Goal: Task Accomplishment & Management: Use online tool/utility

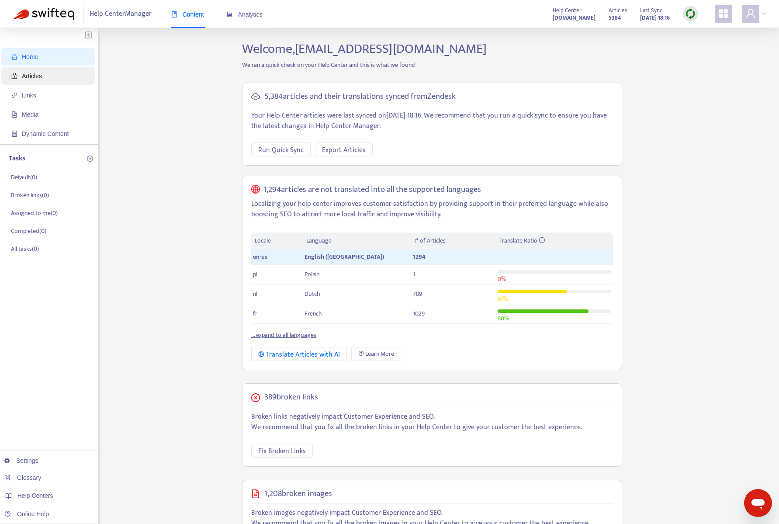
click at [41, 73] on span "Articles" at bounding box center [32, 76] width 20 height 7
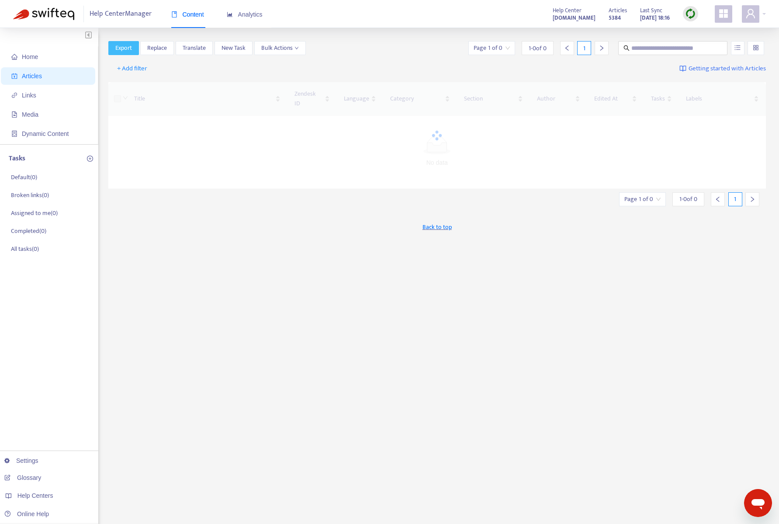
click at [127, 47] on span "Export" at bounding box center [123, 48] width 17 height 10
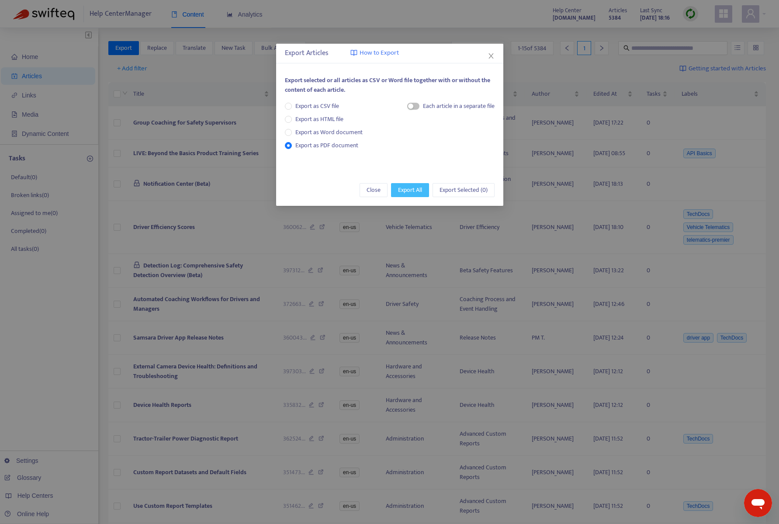
click at [413, 187] on span "Export All" at bounding box center [410, 190] width 24 height 10
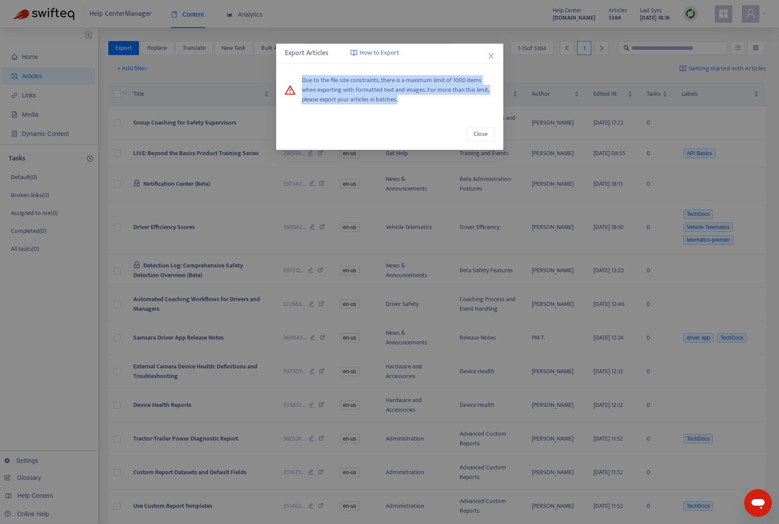
drag, startPoint x: 435, startPoint y: 104, endPoint x: 435, endPoint y: 70, distance: 33.2
click at [435, 70] on div "Due to the file size constraints, there is a maximum limit of 1000 items when e…" at bounding box center [389, 90] width 227 height 46
click at [483, 132] on span "Close" at bounding box center [480, 134] width 14 height 10
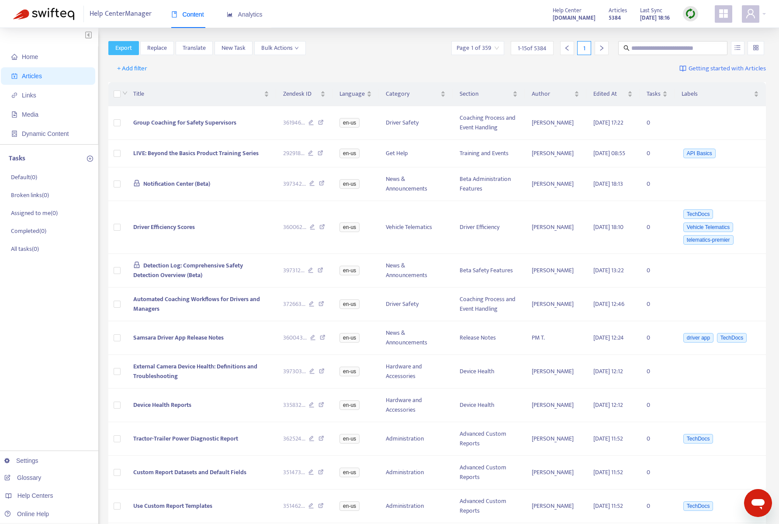
click at [112, 45] on button "Export" at bounding box center [123, 48] width 31 height 14
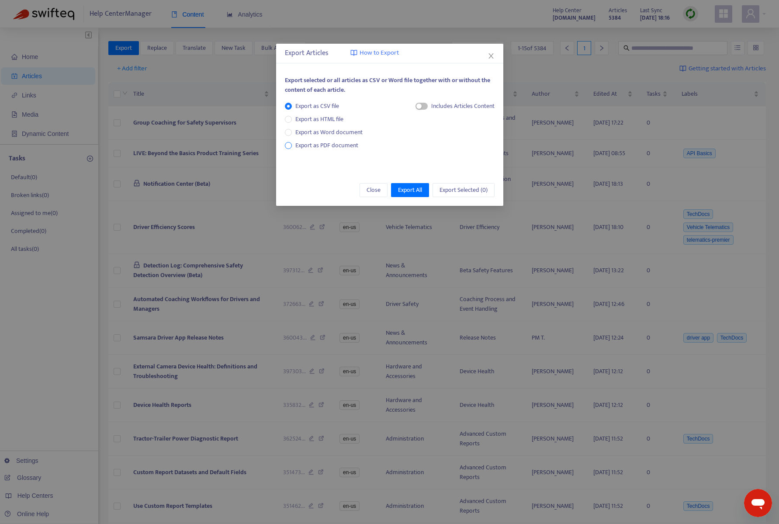
click at [297, 144] on span "Export as PDF document" at bounding box center [326, 145] width 63 height 10
click at [489, 55] on icon "close" at bounding box center [490, 55] width 7 height 7
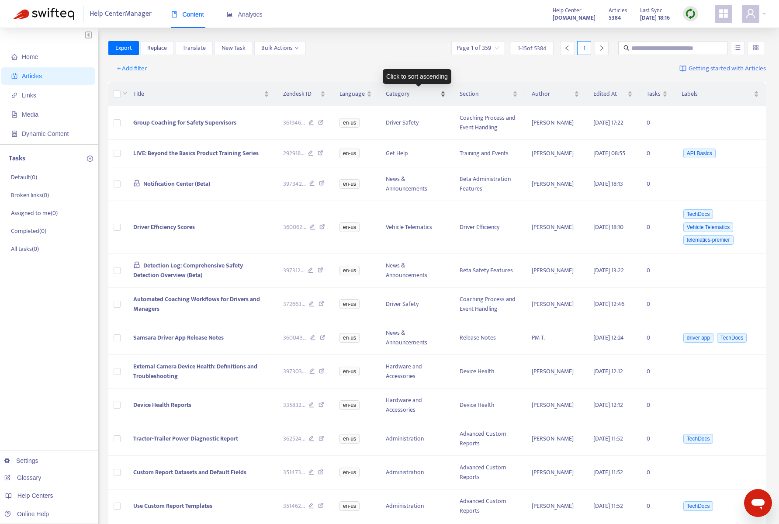
click at [409, 94] on span "Category" at bounding box center [412, 94] width 53 height 10
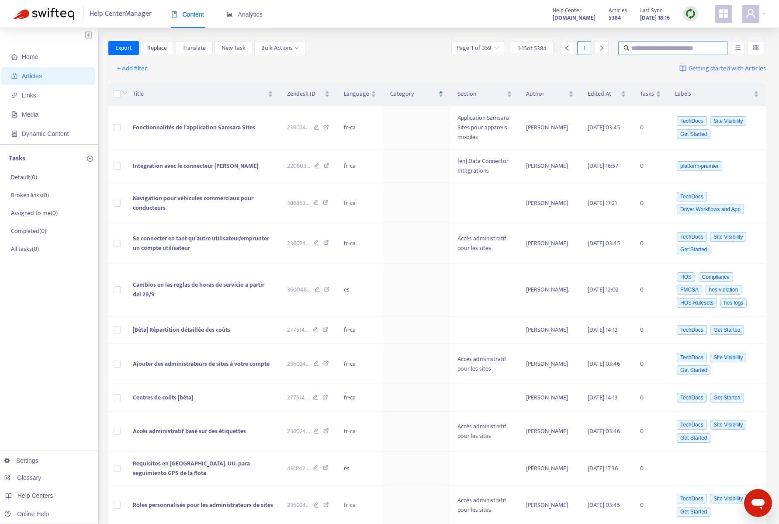
click at [660, 48] on input "text" at bounding box center [673, 48] width 84 height 10
type input "*******"
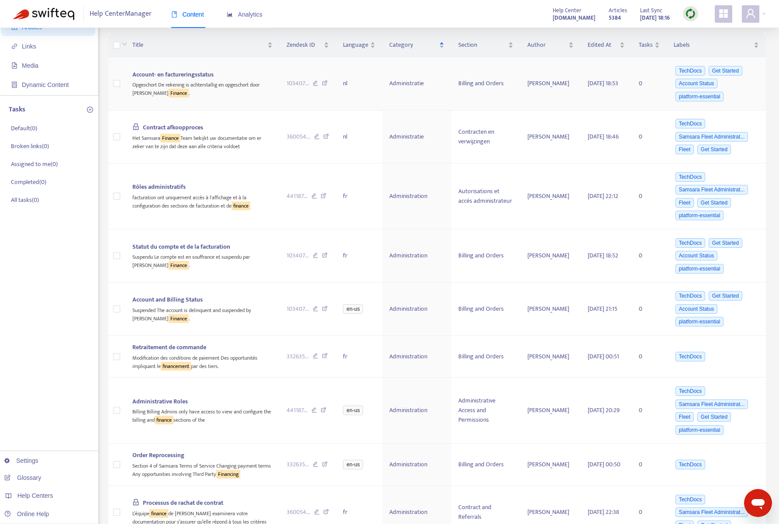
scroll to position [264, 0]
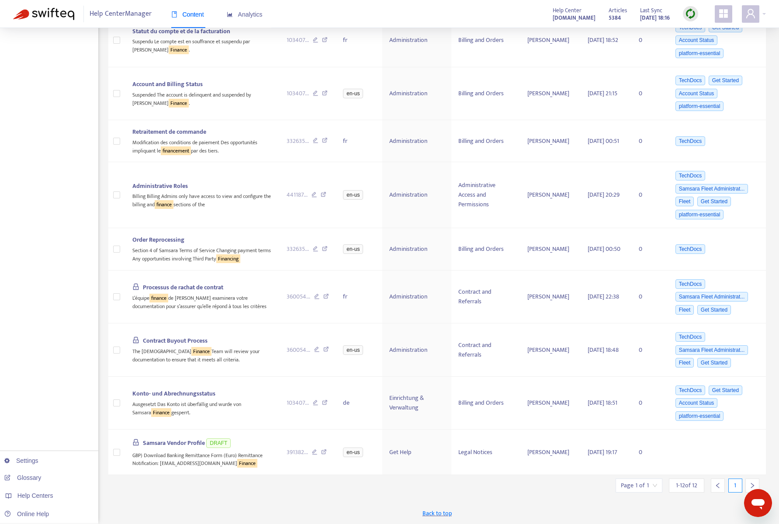
click at [748, 481] on div at bounding box center [752, 485] width 14 height 14
click at [752, 484] on icon "right" at bounding box center [752, 485] width 6 height 6
drag, startPoint x: 753, startPoint y: 506, endPoint x: 460, endPoint y: 479, distance: 294.3
click at [744, 489] on html at bounding box center [758, 503] width 28 height 28
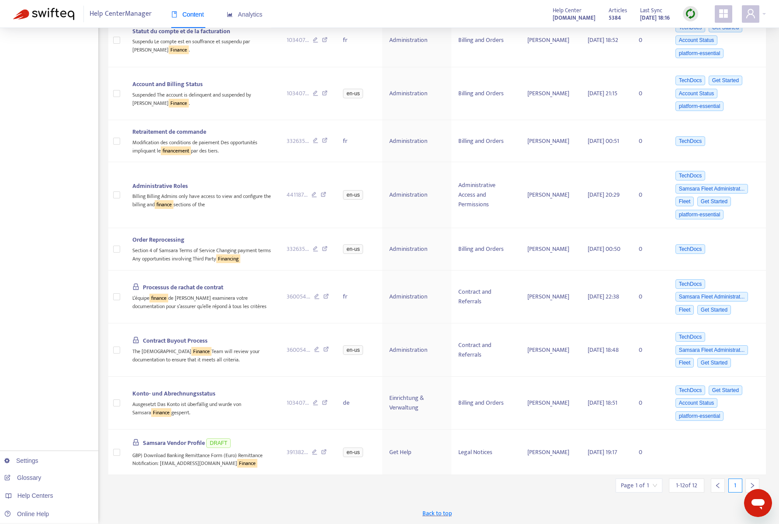
click at [750, 483] on icon "right" at bounding box center [752, 485] width 6 height 6
click at [736, 484] on div "1" at bounding box center [735, 485] width 14 height 14
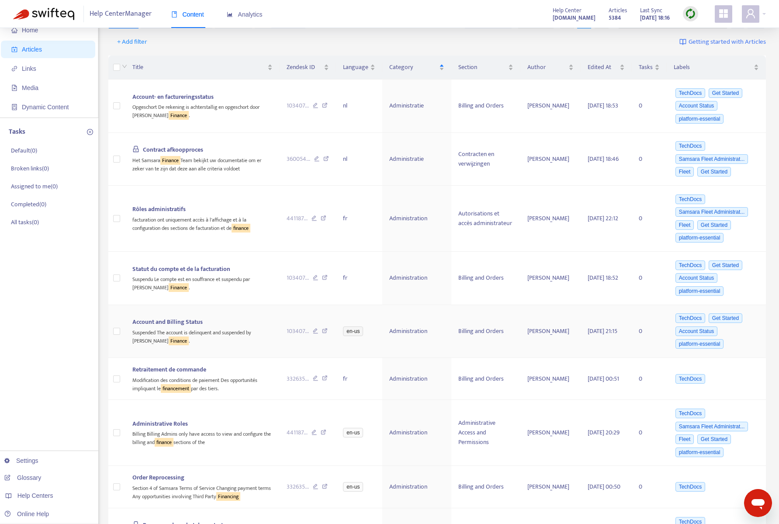
scroll to position [0, 0]
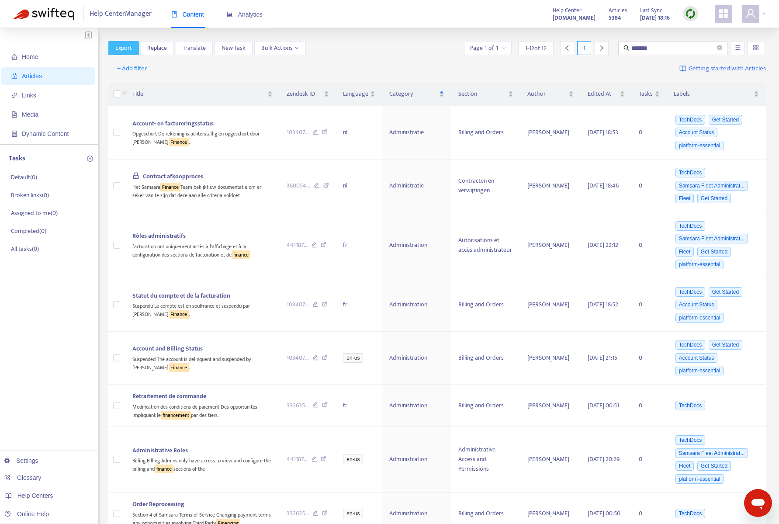
click at [123, 46] on span "Export" at bounding box center [123, 48] width 17 height 10
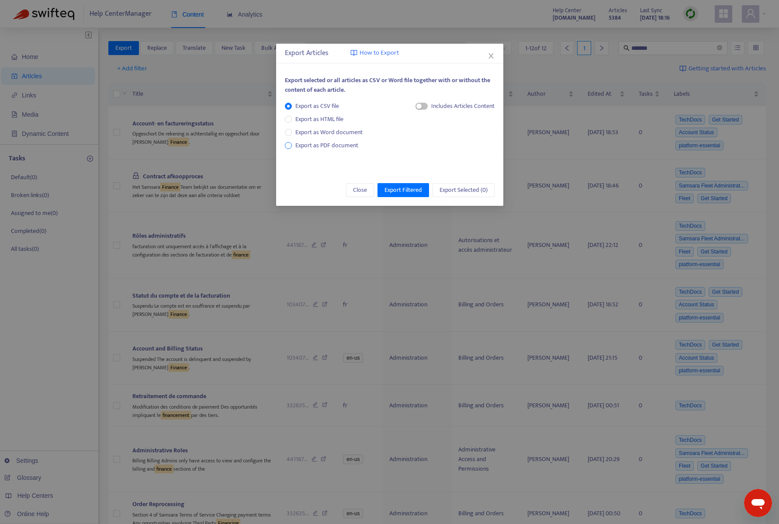
click at [321, 145] on span "Export as PDF document" at bounding box center [326, 145] width 63 height 10
click at [492, 56] on icon "close" at bounding box center [490, 55] width 7 height 7
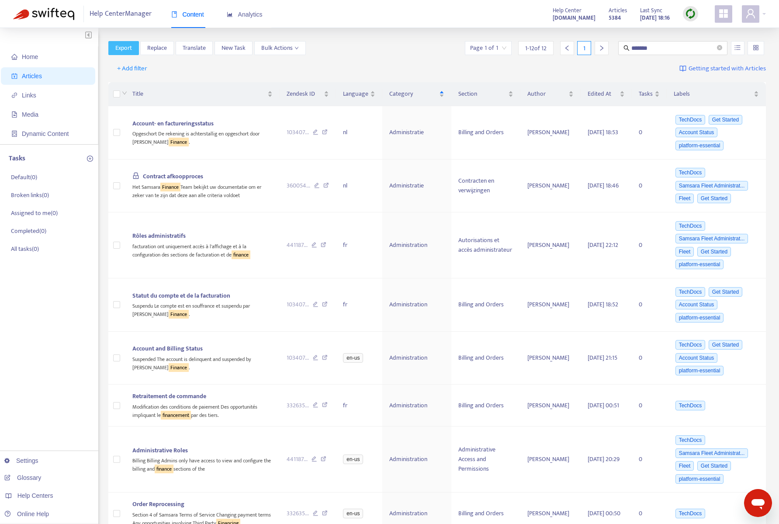
click at [127, 43] on span "Export" at bounding box center [123, 48] width 17 height 10
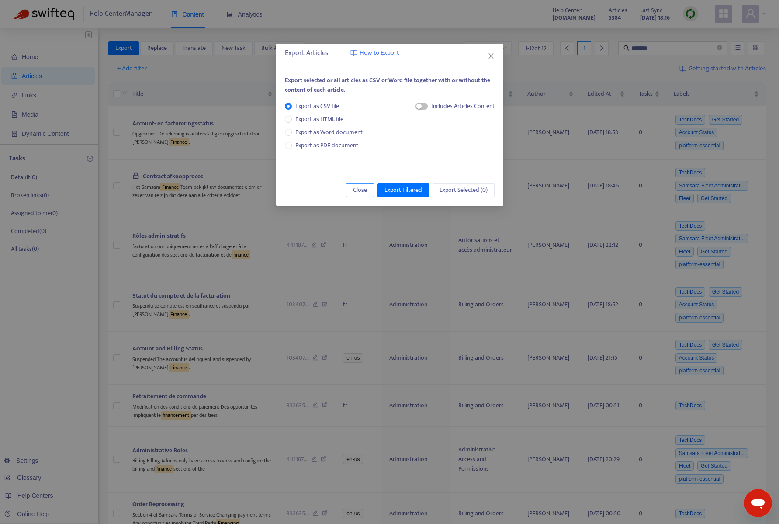
click at [355, 194] on span "Close" at bounding box center [360, 190] width 14 height 10
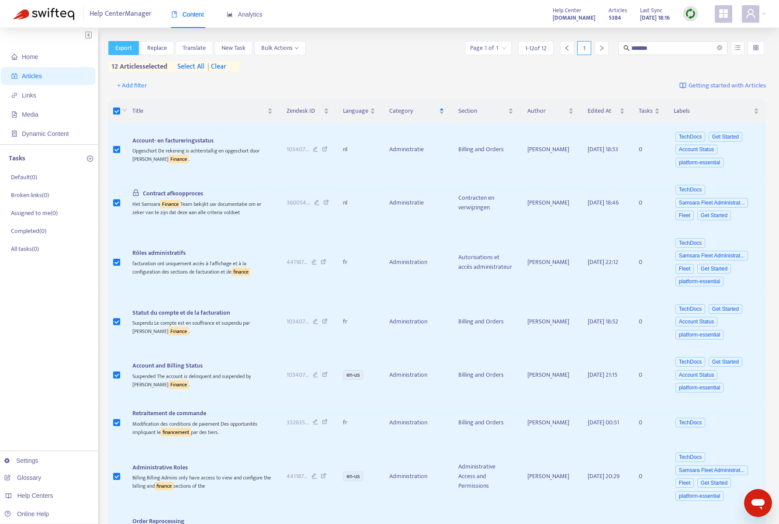
click at [129, 48] on span "Export" at bounding box center [123, 48] width 17 height 10
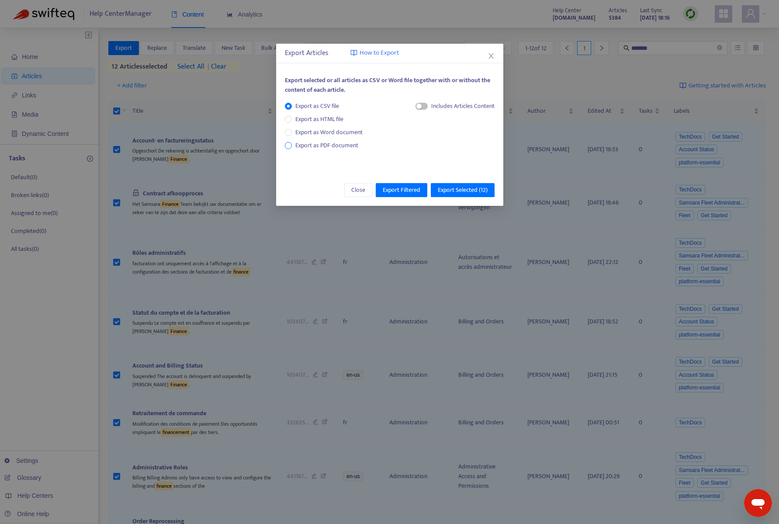
click at [298, 143] on span "Export as PDF document" at bounding box center [326, 145] width 63 height 10
click at [341, 132] on span "Export as Word document" at bounding box center [329, 133] width 74 height 10
click at [457, 194] on span "Export Selected ( 12 )" at bounding box center [463, 190] width 50 height 10
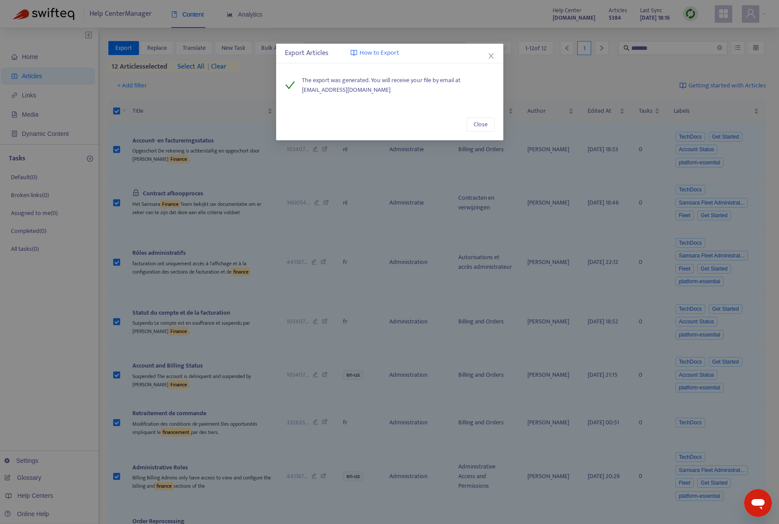
drag, startPoint x: 397, startPoint y: 92, endPoint x: 303, endPoint y: 93, distance: 93.9
click at [303, 93] on span "The export was generated. You will receive your file by email at [EMAIL_ADDRESS…" at bounding box center [398, 85] width 193 height 19
click at [479, 124] on span "Close" at bounding box center [480, 125] width 14 height 10
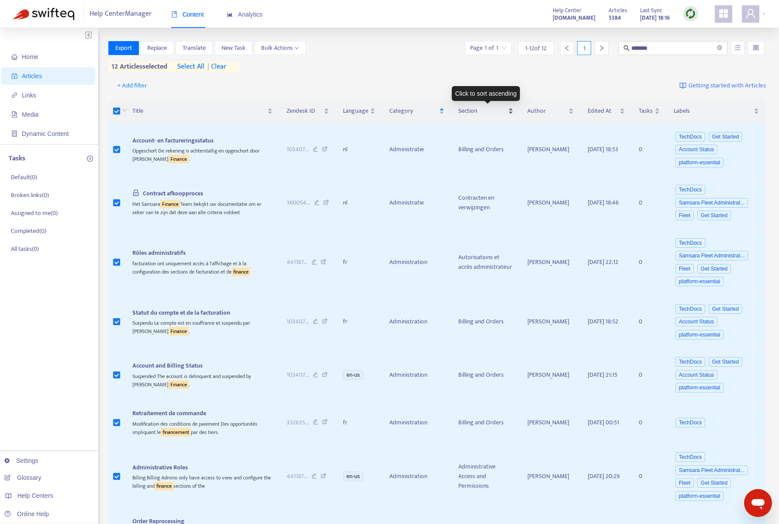
click at [513, 109] on div "Section" at bounding box center [485, 111] width 55 height 10
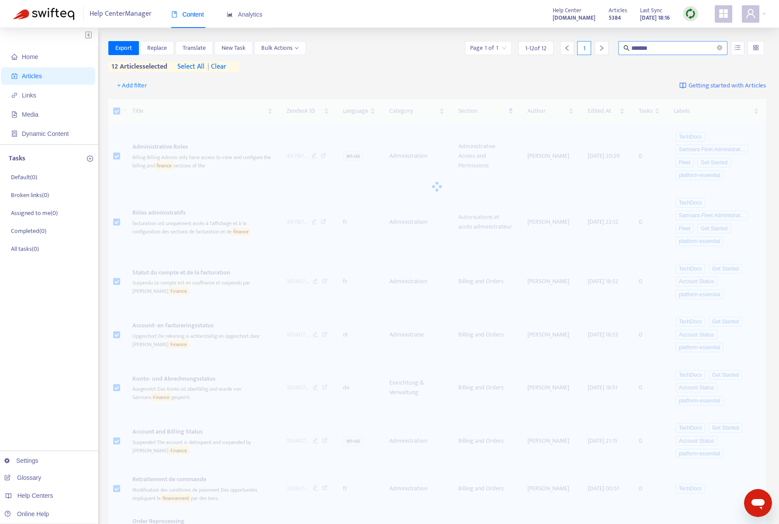
click at [654, 48] on input "*******" at bounding box center [673, 48] width 84 height 10
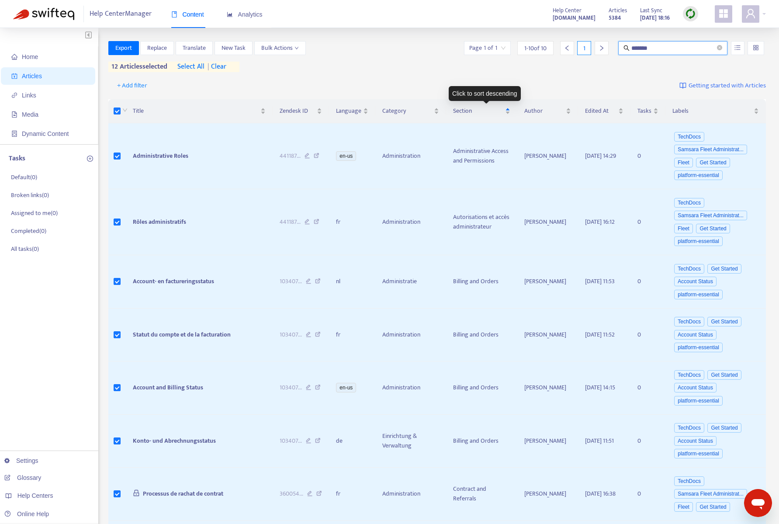
click at [490, 80] on div "+ Add filter Getting started with Articles" at bounding box center [437, 86] width 658 height 21
click at [128, 45] on span "Export" at bounding box center [123, 48] width 17 height 10
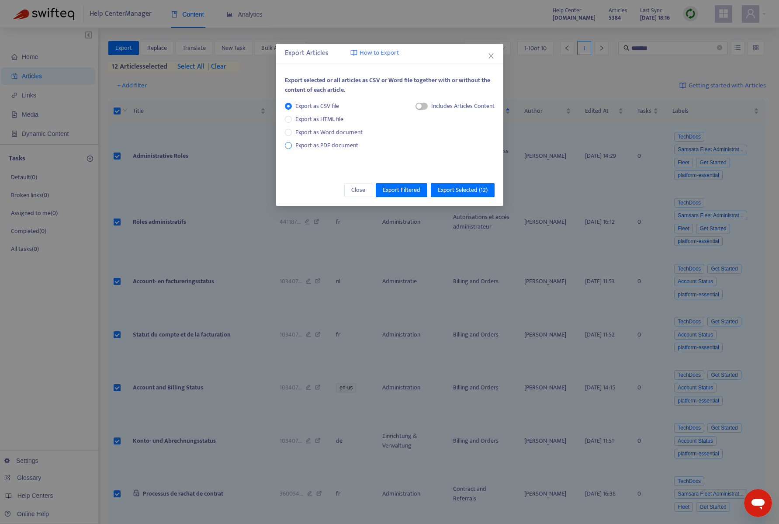
click at [319, 141] on span "Export as PDF document" at bounding box center [326, 145] width 63 height 10
click at [471, 187] on span "Export Selected ( 12 )" at bounding box center [463, 190] width 50 height 10
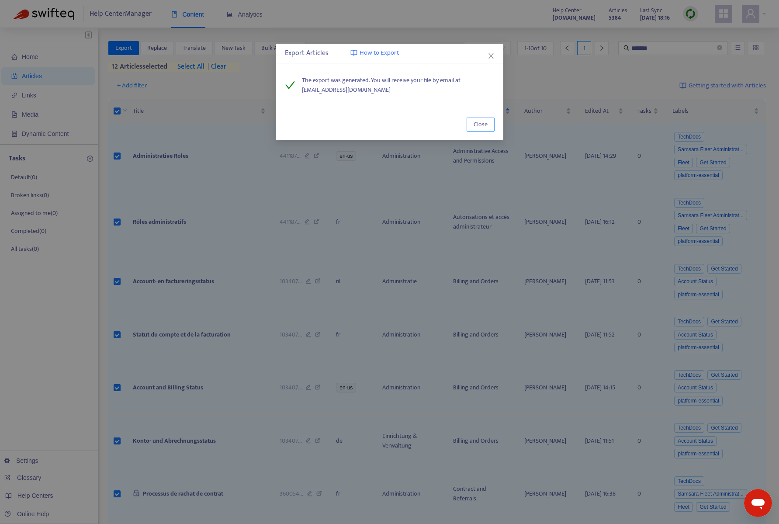
click at [483, 124] on span "Close" at bounding box center [480, 125] width 14 height 10
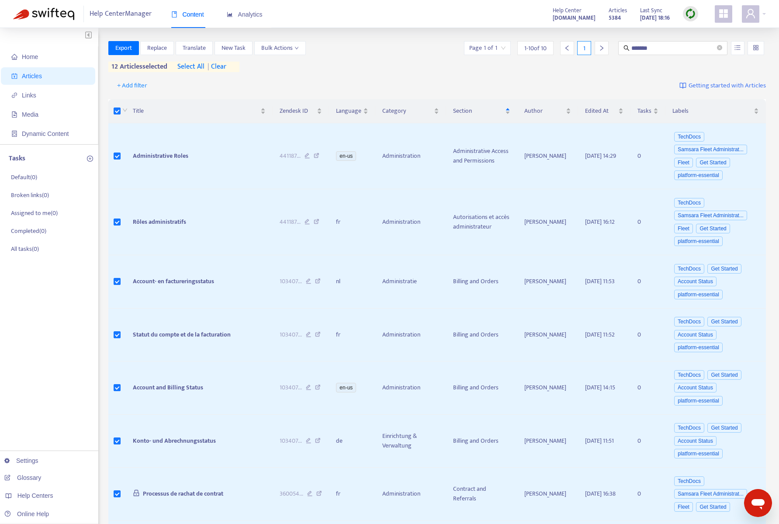
click at [406, 52] on div "Export Replace Translate New Task Bulk Actions Page 1 of 1 1 - 10 of 10 1 *****…" at bounding box center [437, 48] width 658 height 14
click at [64, 74] on span "Articles" at bounding box center [49, 75] width 77 height 17
click at [57, 76] on span "Articles" at bounding box center [49, 75] width 77 height 17
click at [128, 46] on span "Export" at bounding box center [123, 48] width 17 height 10
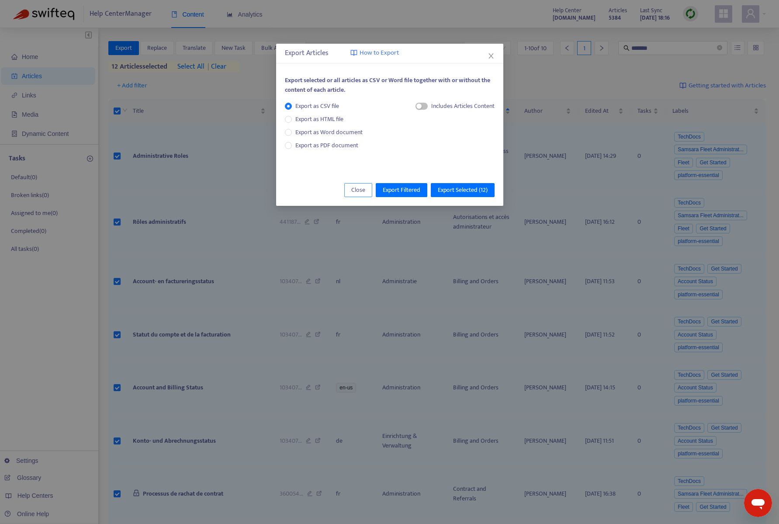
click at [357, 187] on span "Close" at bounding box center [358, 190] width 14 height 10
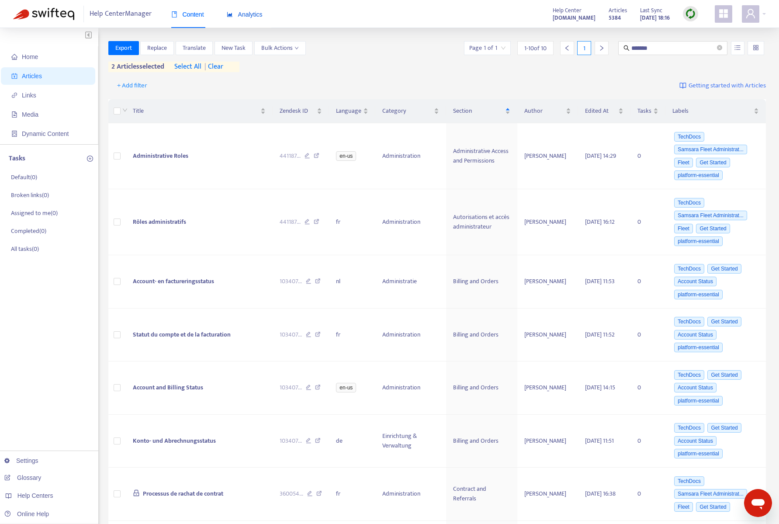
click at [244, 16] on span "Analytics" at bounding box center [245, 14] width 36 height 7
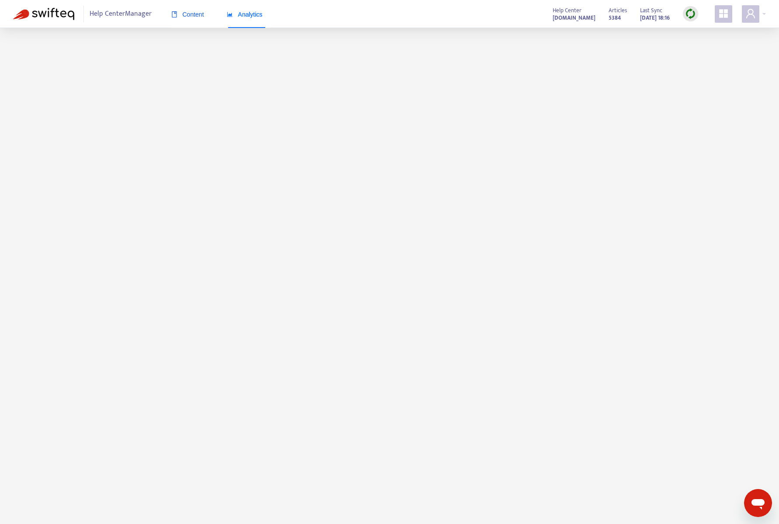
click at [187, 13] on span "Content" at bounding box center [187, 14] width 33 height 7
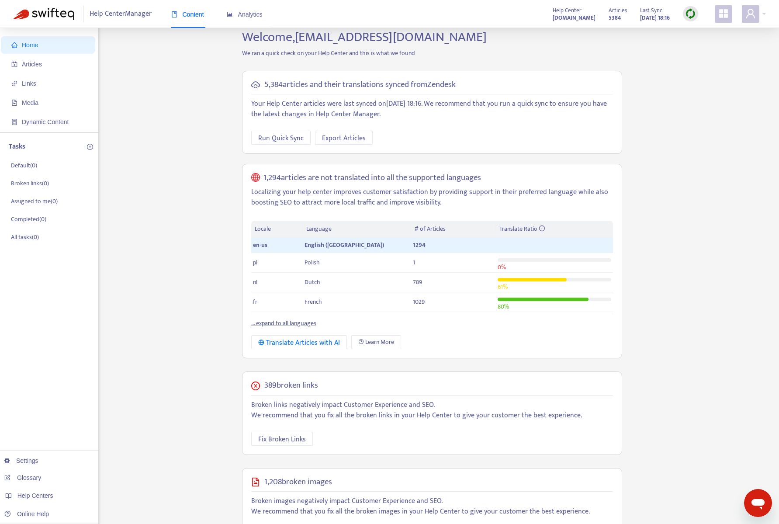
scroll to position [14, 0]
click at [57, 65] on span "Articles" at bounding box center [49, 62] width 77 height 17
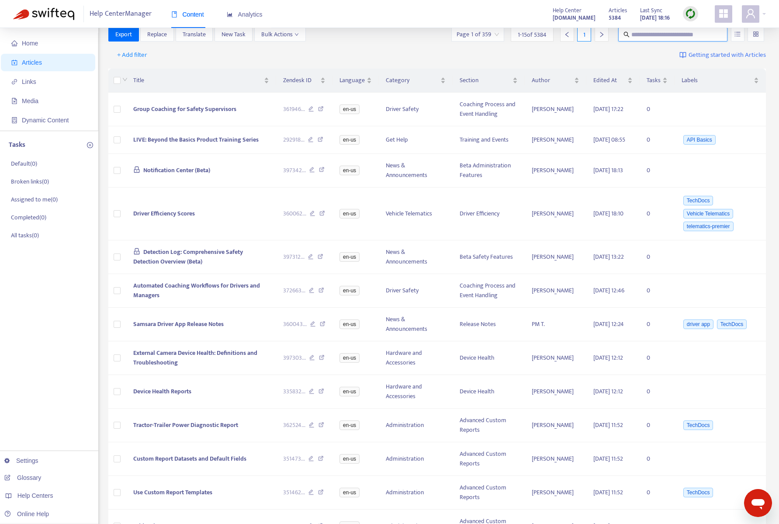
click at [655, 35] on input "text" at bounding box center [673, 35] width 84 height 10
type input "**********"
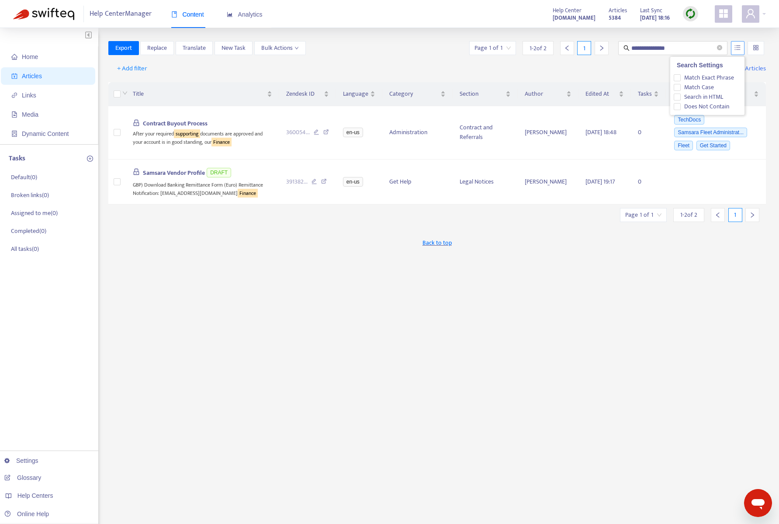
click at [739, 47] on icon "unordered-list" at bounding box center [737, 48] width 6 height 6
click at [752, 47] on div at bounding box center [755, 48] width 17 height 14
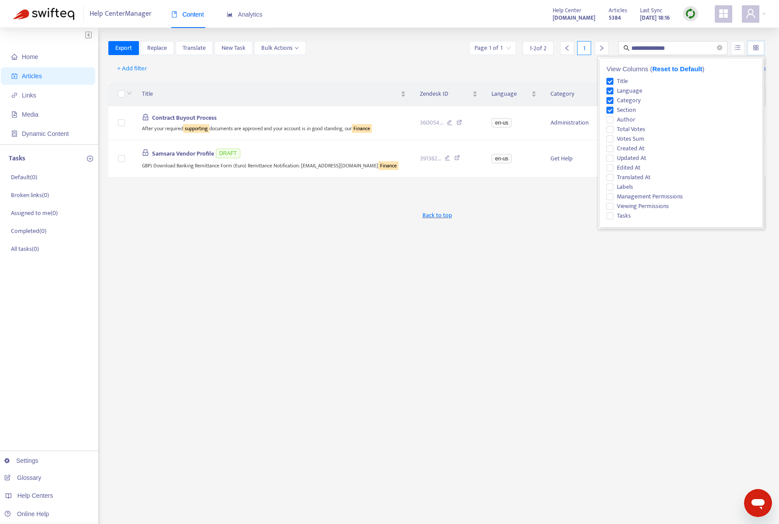
click at [546, 249] on div "**********" at bounding box center [437, 296] width 658 height 511
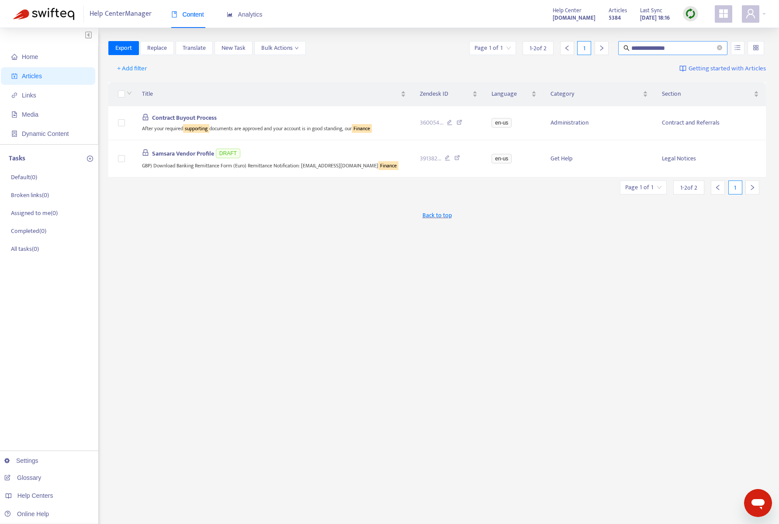
click at [722, 46] on span "**********" at bounding box center [672, 48] width 109 height 14
click at [721, 47] on icon "close-circle" at bounding box center [719, 47] width 5 height 5
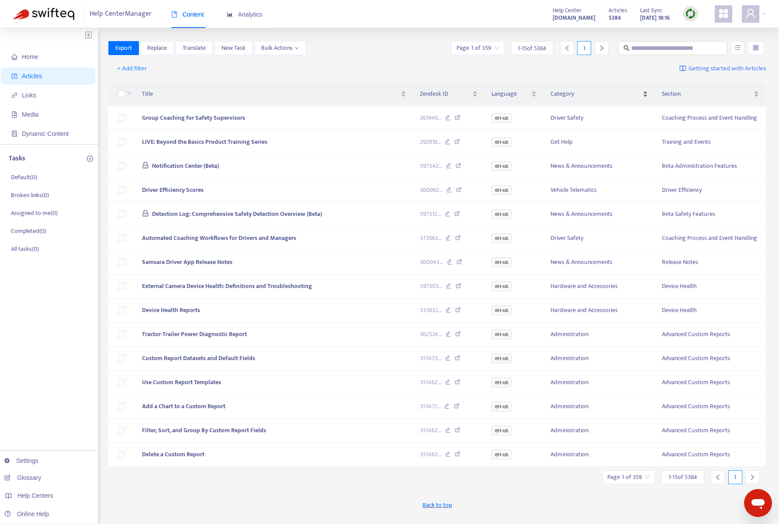
click at [646, 93] on div "Category" at bounding box center [598, 94] width 97 height 10
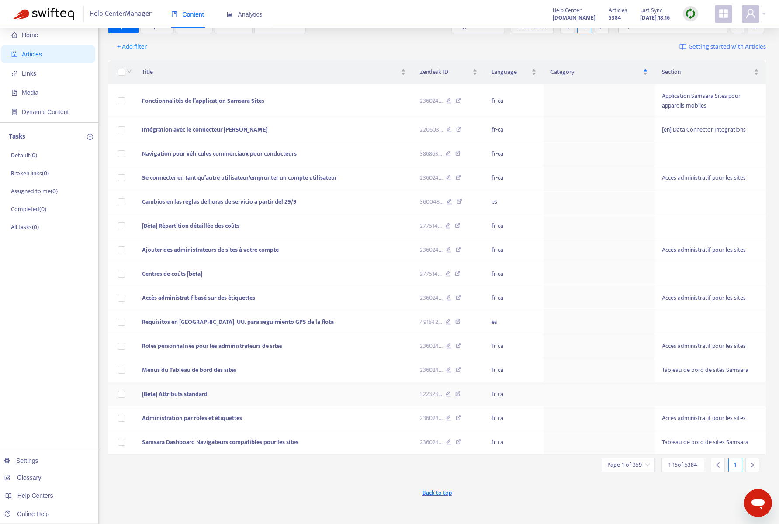
scroll to position [28, 0]
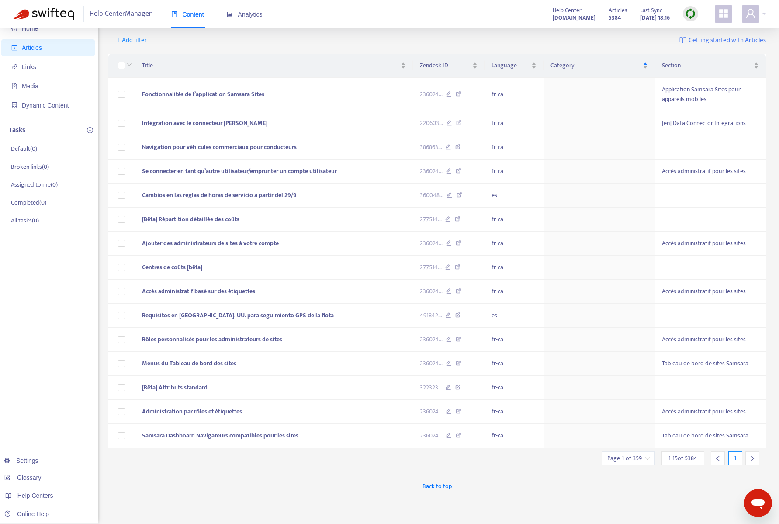
click at [749, 456] on div at bounding box center [752, 458] width 14 height 14
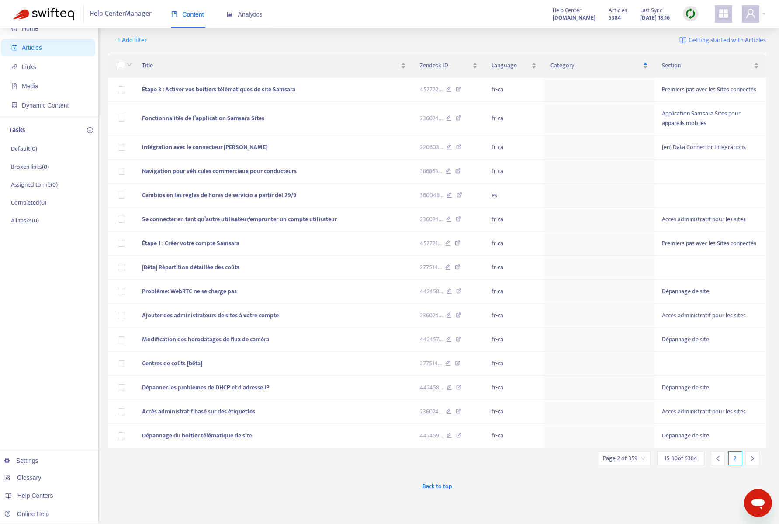
click at [749, 456] on div at bounding box center [752, 458] width 14 height 14
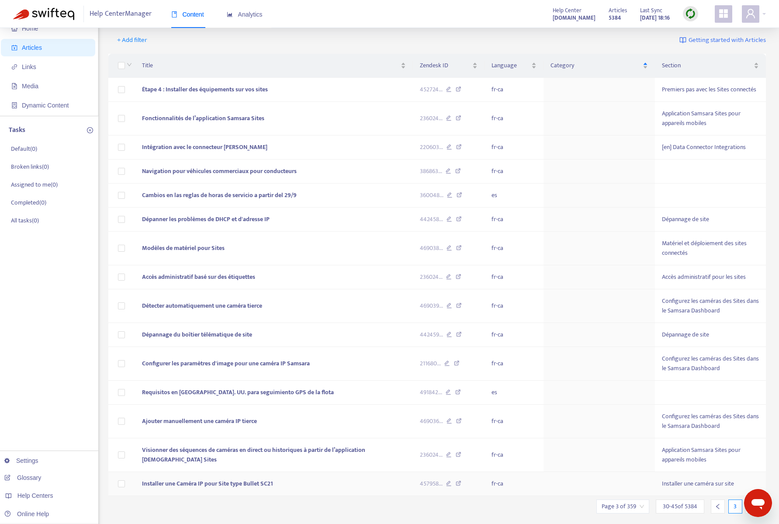
scroll to position [49, 0]
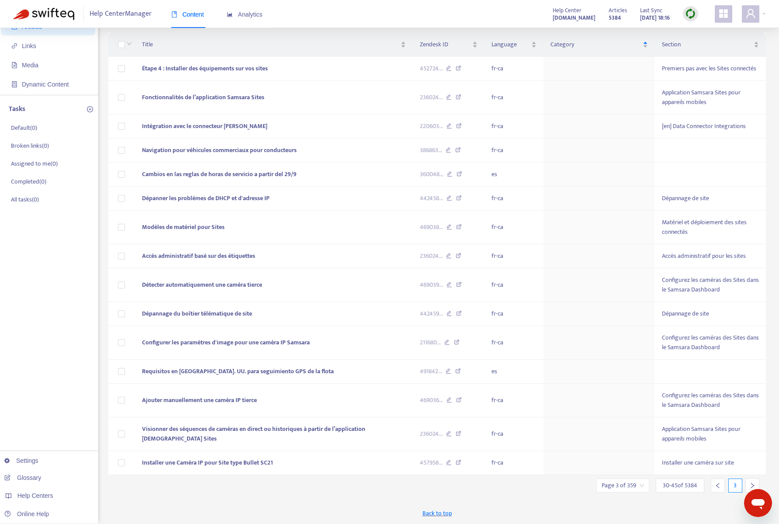
click at [750, 484] on icon "right" at bounding box center [752, 485] width 6 height 6
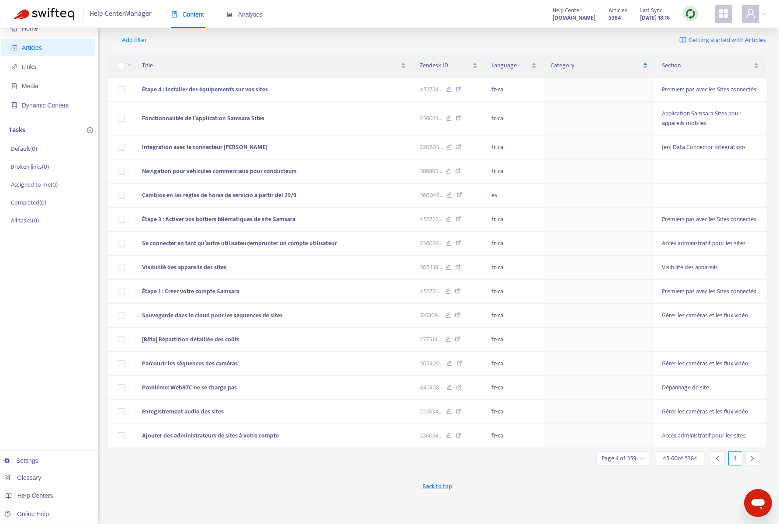
scroll to position [28, 0]
click at [752, 457] on icon "right" at bounding box center [752, 458] width 6 height 6
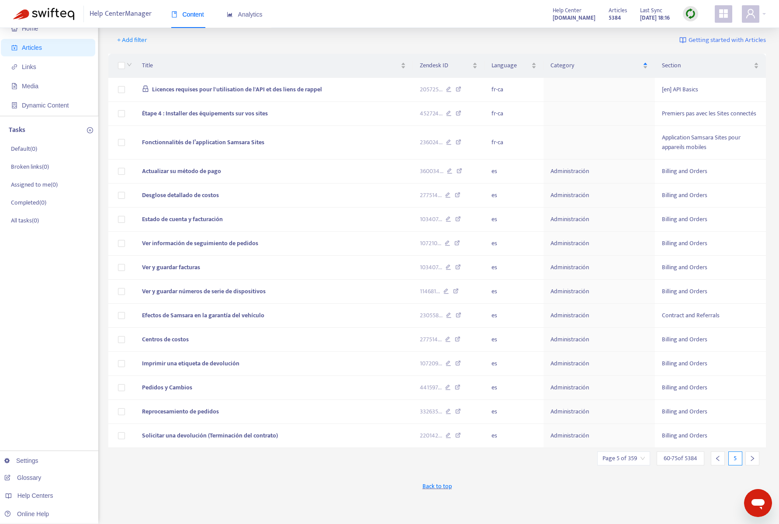
click at [638, 461] on input "search" at bounding box center [623, 458] width 42 height 13
click at [708, 483] on input "text" at bounding box center [719, 482] width 66 height 14
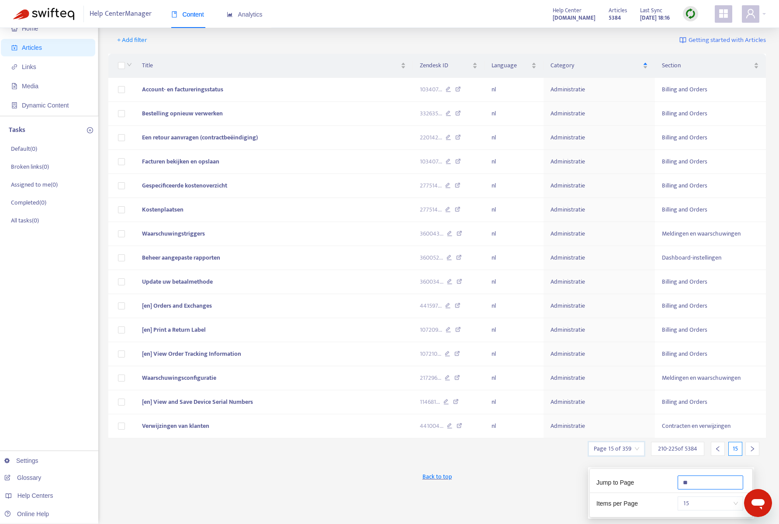
drag, startPoint x: 695, startPoint y: 480, endPoint x: 671, endPoint y: 480, distance: 23.6
click at [671, 480] on div "**" at bounding box center [711, 482] width 81 height 14
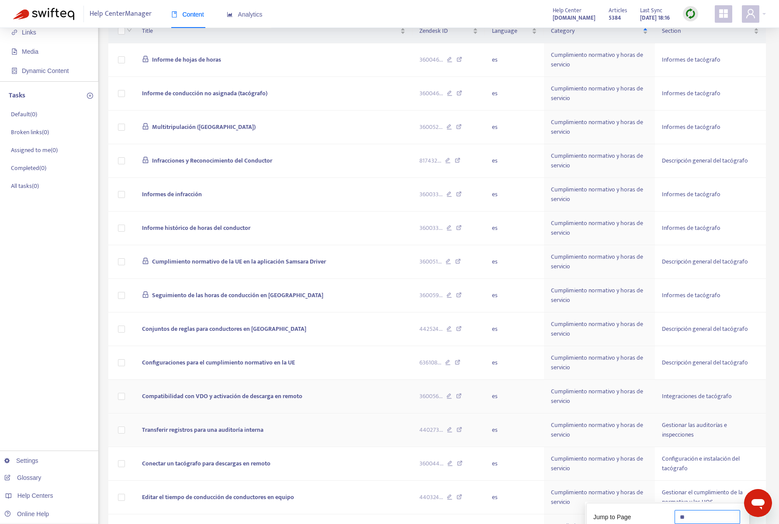
scroll to position [92, 0]
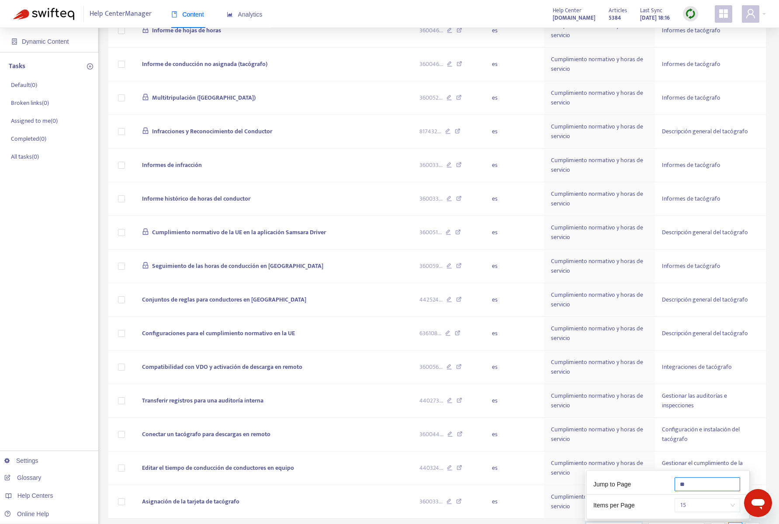
drag, startPoint x: 695, startPoint y: 484, endPoint x: 651, endPoint y: 484, distance: 44.6
click at [651, 484] on div "Jump to Page **" at bounding box center [668, 486] width 162 height 18
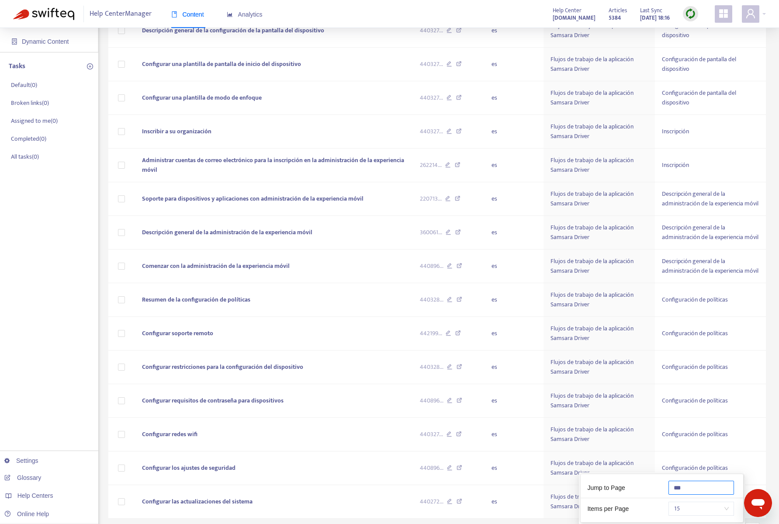
drag, startPoint x: 692, startPoint y: 516, endPoint x: 660, endPoint y: 516, distance: 32.3
click at [660, 498] on div "Jump to Page ***" at bounding box center [662, 489] width 162 height 18
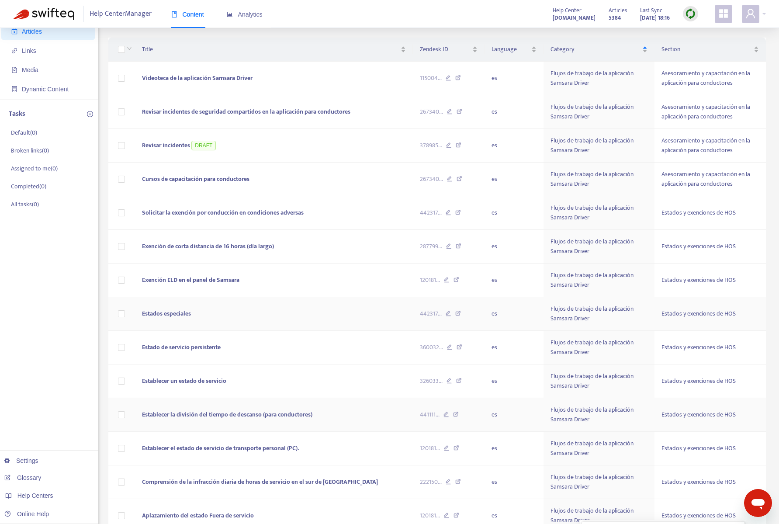
scroll to position [136, 0]
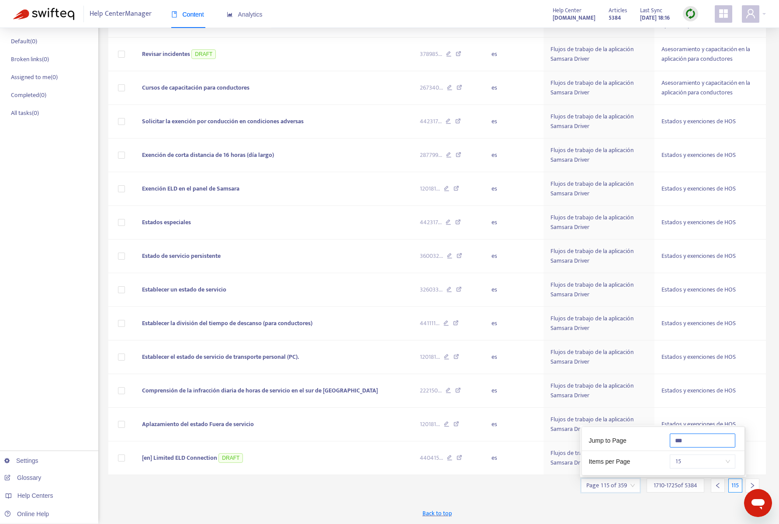
drag, startPoint x: 694, startPoint y: 442, endPoint x: 654, endPoint y: 439, distance: 39.9
click at [654, 439] on div "Jump to Page ***" at bounding box center [663, 442] width 162 height 18
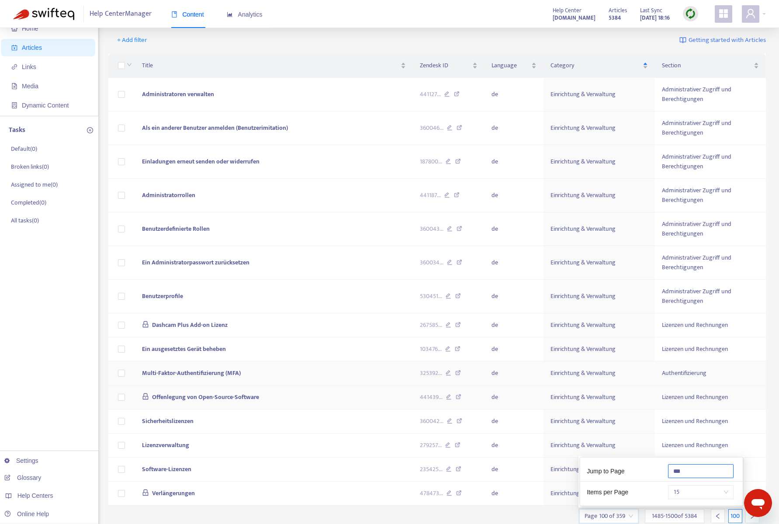
scroll to position [59, 0]
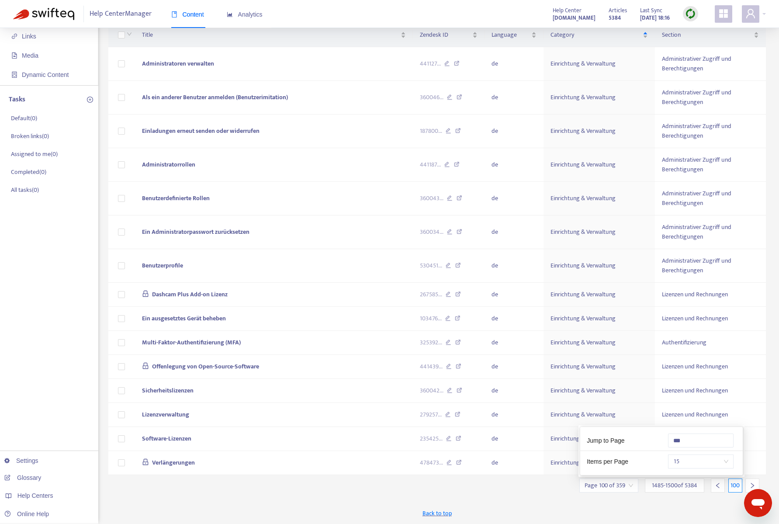
click at [755, 479] on div at bounding box center [752, 485] width 14 height 14
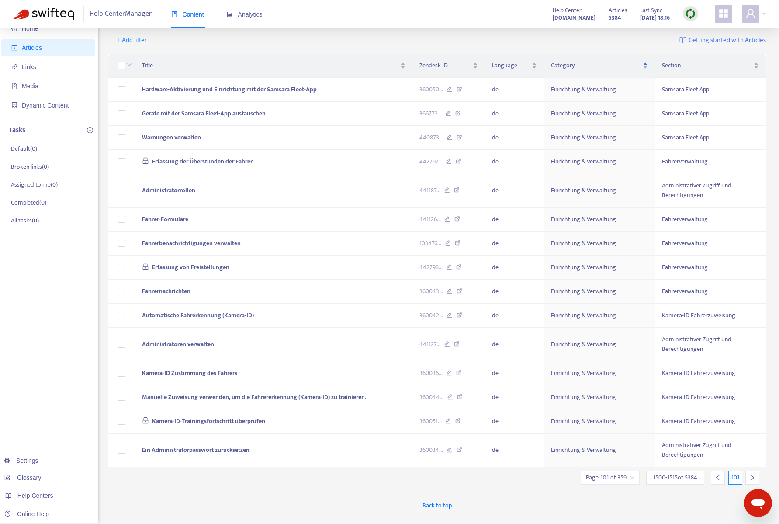
scroll to position [28, 0]
click at [755, 480] on div at bounding box center [752, 477] width 14 height 14
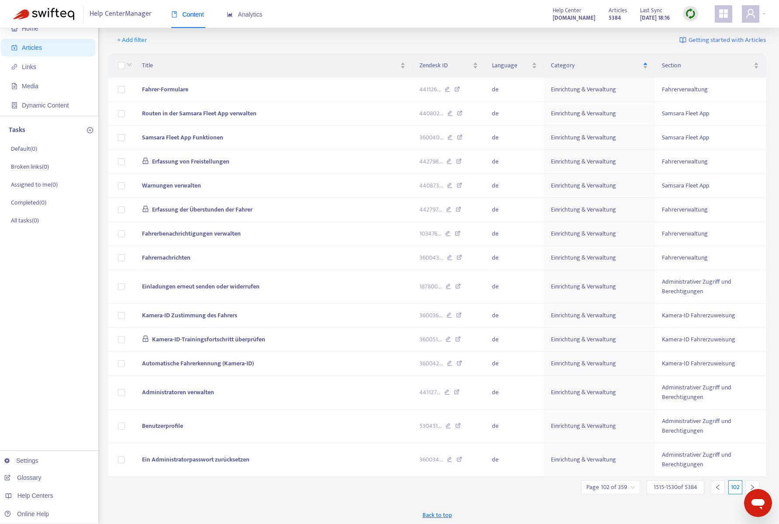
scroll to position [30, 0]
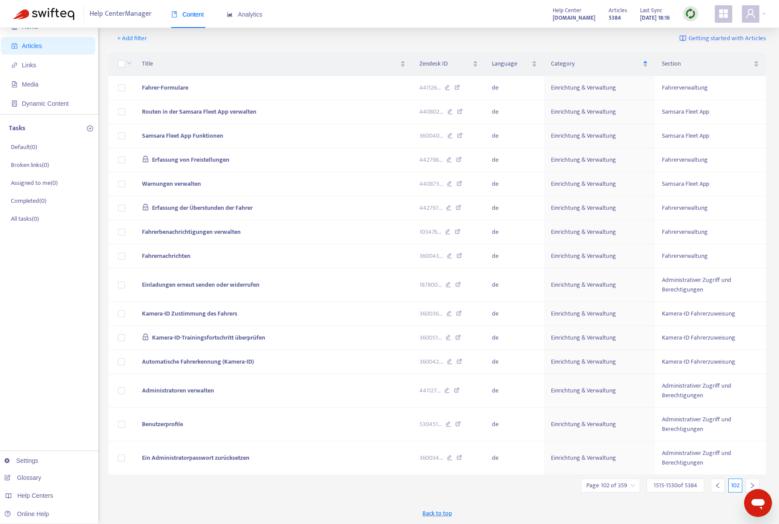
click at [755, 481] on div at bounding box center [752, 485] width 14 height 14
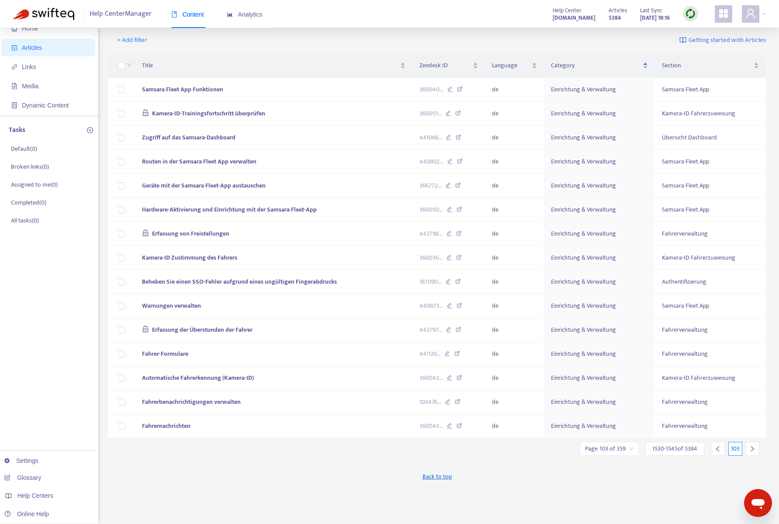
scroll to position [28, 0]
click at [751, 449] on icon "right" at bounding box center [752, 449] width 6 height 6
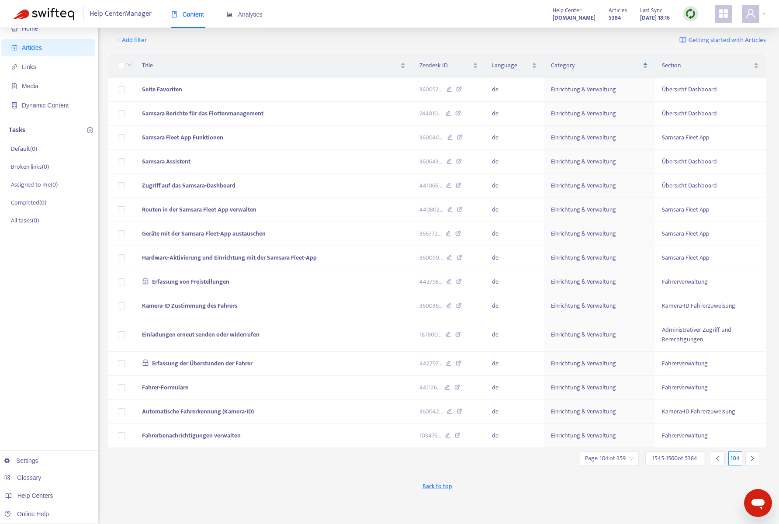
click at [752, 455] on icon "right" at bounding box center [752, 458] width 6 height 6
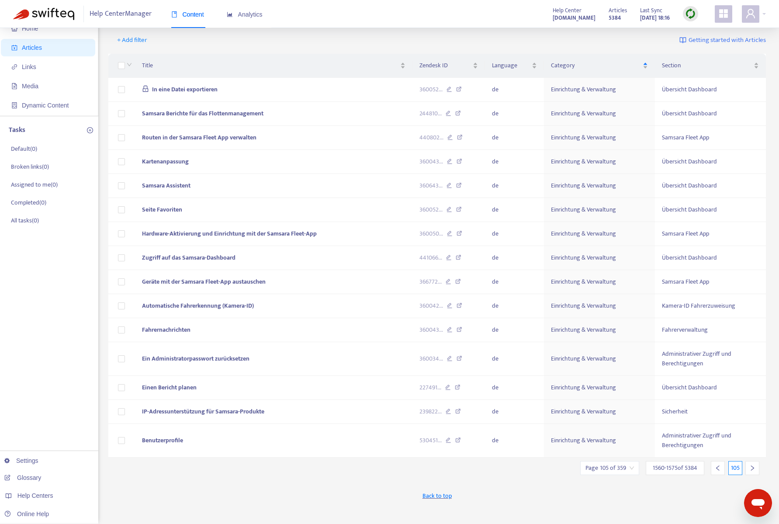
click at [753, 464] on div at bounding box center [752, 468] width 14 height 14
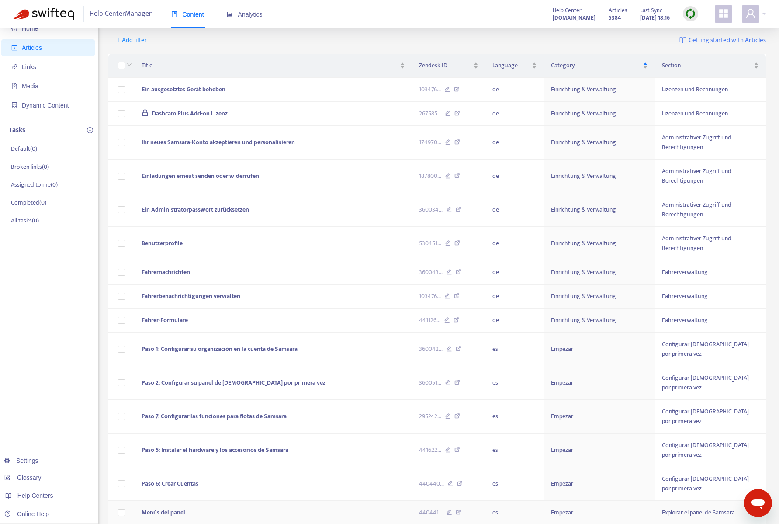
scroll to position [30, 0]
click at [753, 523] on icon "right" at bounding box center [752, 533] width 6 height 6
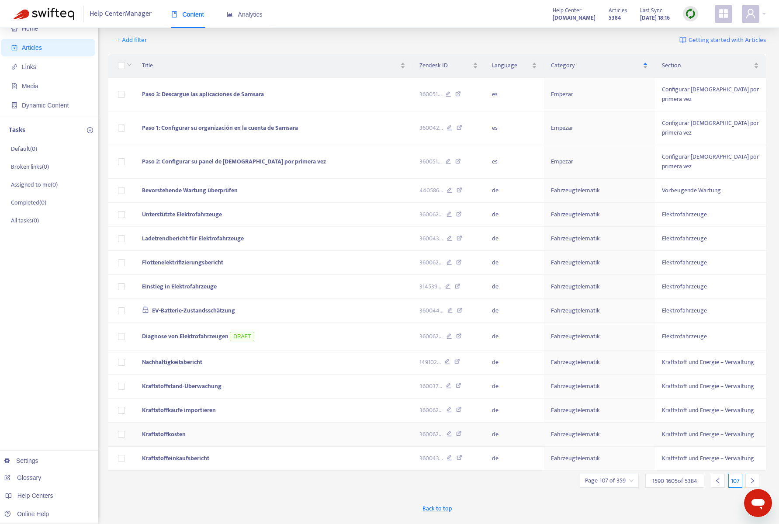
scroll to position [28, 0]
click at [756, 473] on div at bounding box center [752, 480] width 14 height 14
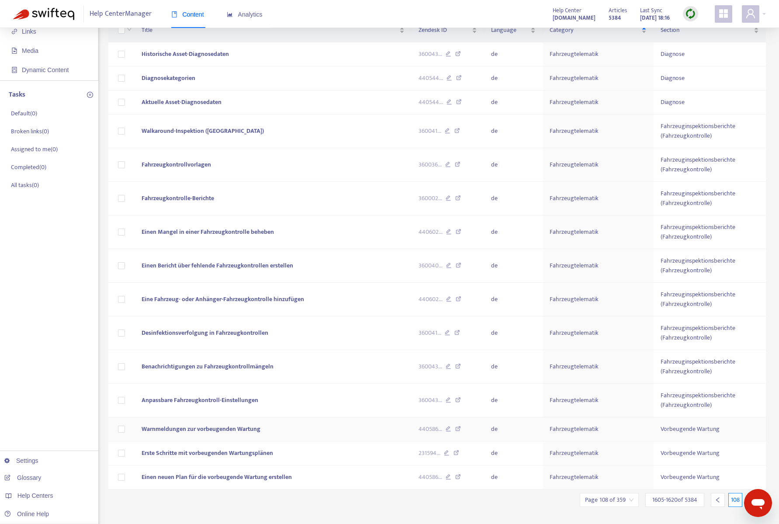
scroll to position [78, 0]
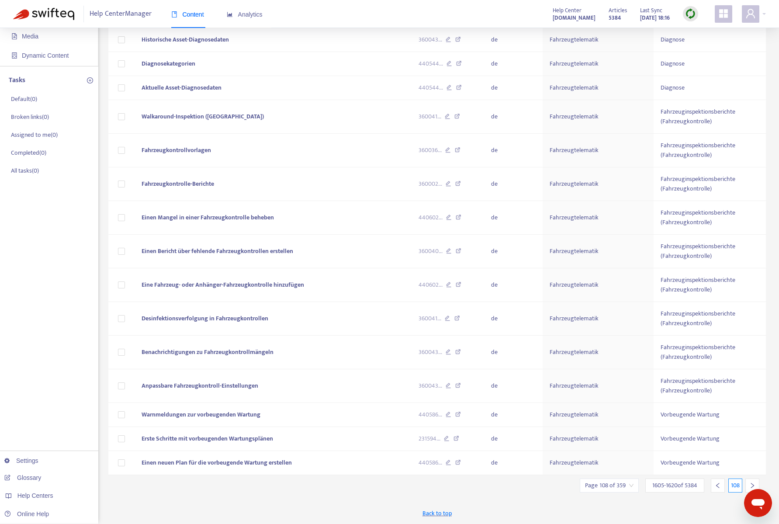
click at [753, 481] on div at bounding box center [752, 485] width 14 height 14
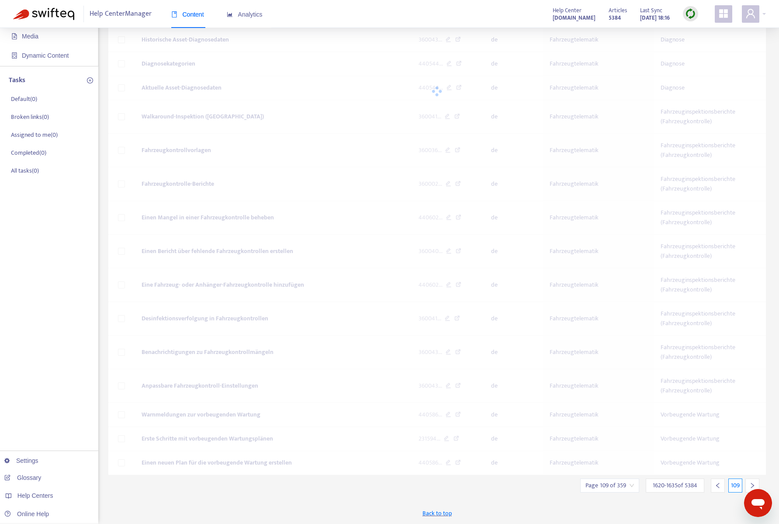
scroll to position [28, 0]
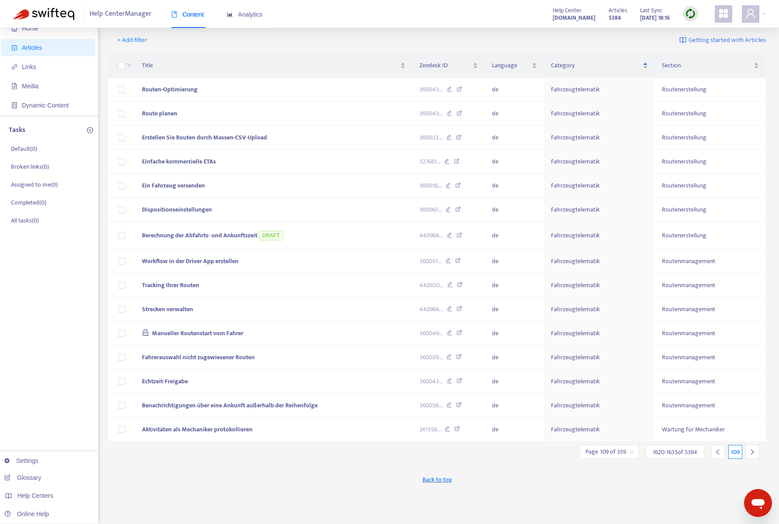
click at [753, 457] on div at bounding box center [752, 452] width 14 height 14
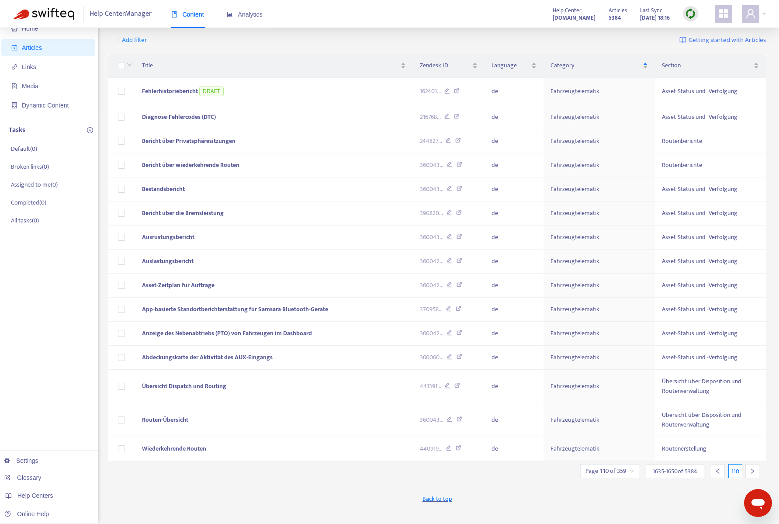
click at [753, 469] on icon "right" at bounding box center [752, 471] width 6 height 6
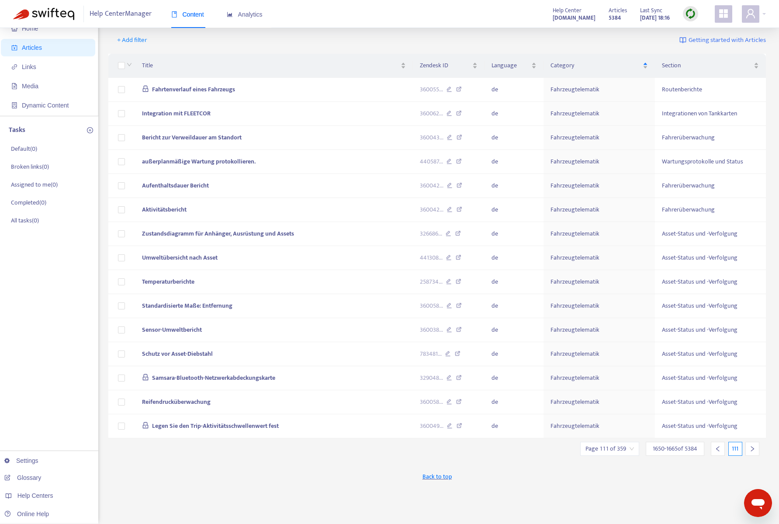
click at [750, 446] on icon "right" at bounding box center [752, 449] width 6 height 6
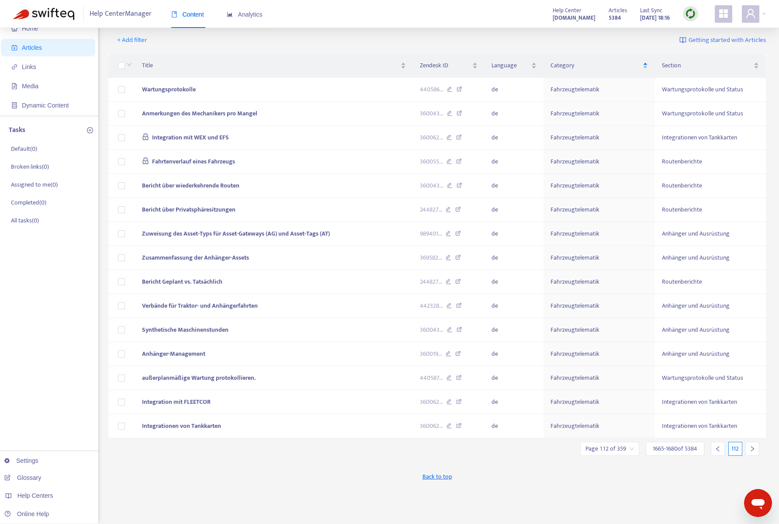
click at [751, 453] on div at bounding box center [752, 449] width 14 height 14
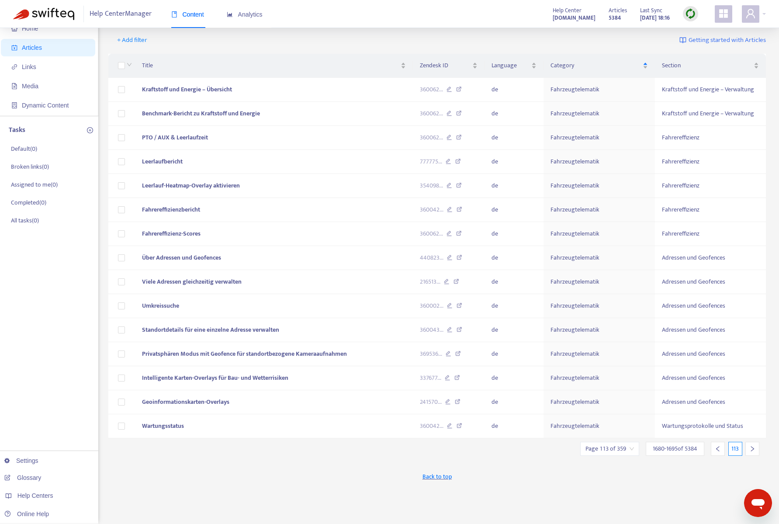
click at [751, 453] on div at bounding box center [752, 449] width 14 height 14
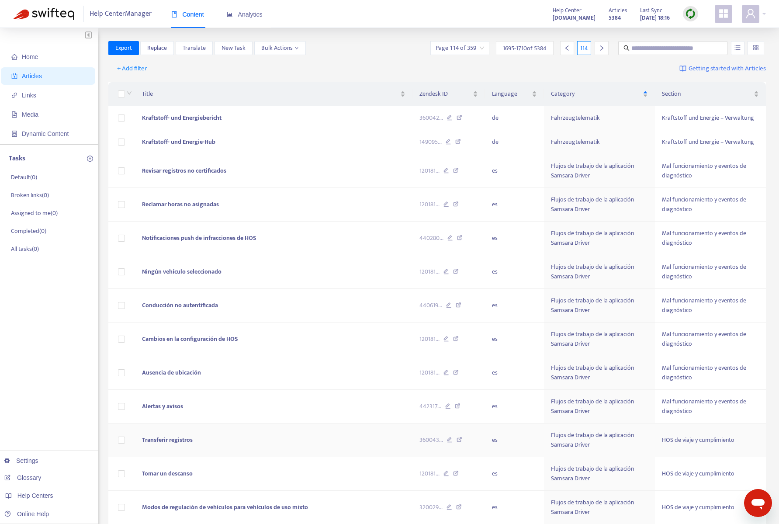
scroll to position [3, 0]
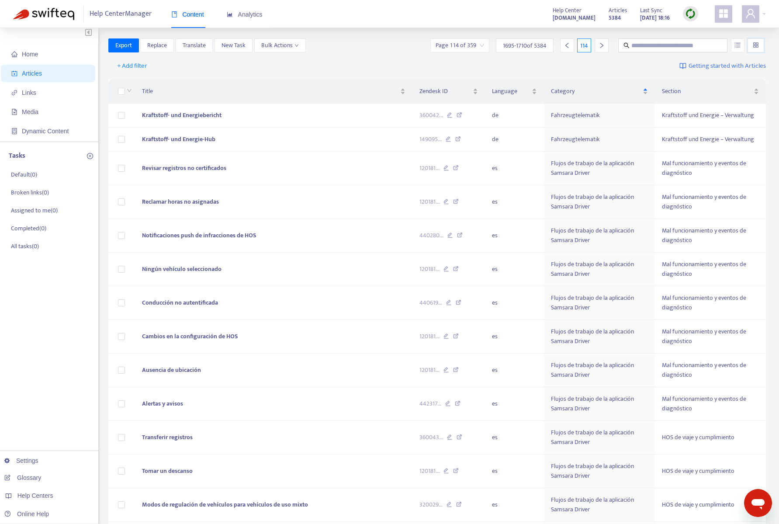
click at [755, 46] on input "search" at bounding box center [756, 45] width 6 height 13
click at [572, 76] on div "Title Zendesk ID Language Category Section Kraftstoff- und Energiebericht 36004…" at bounding box center [437, 334] width 658 height 516
click at [757, 46] on input "search" at bounding box center [756, 45] width 6 height 13
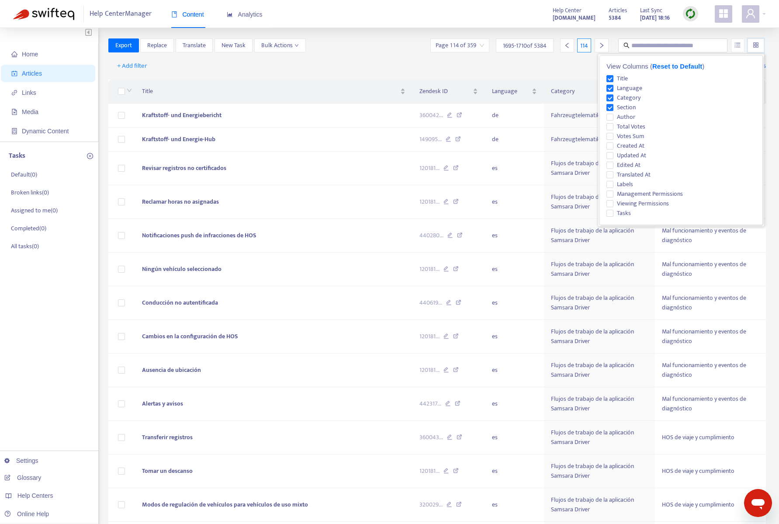
click at [684, 65] on span "Reset to Default" at bounding box center [677, 65] width 50 height 7
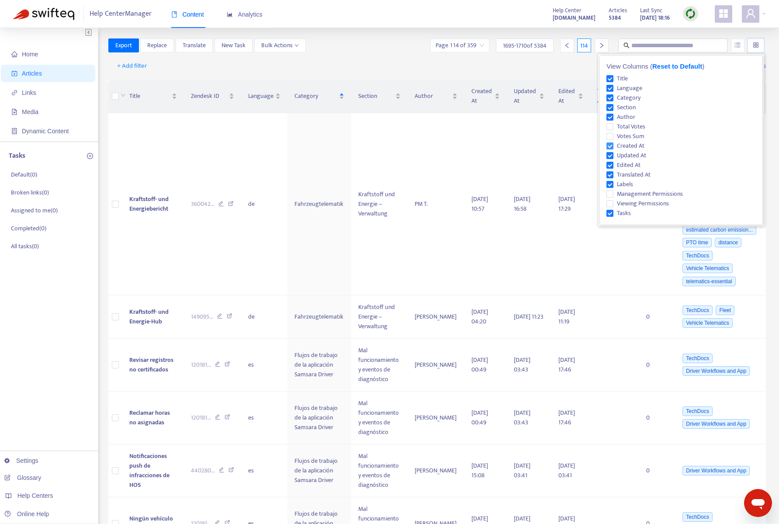
click at [613, 145] on span "Created At" at bounding box center [630, 146] width 35 height 10
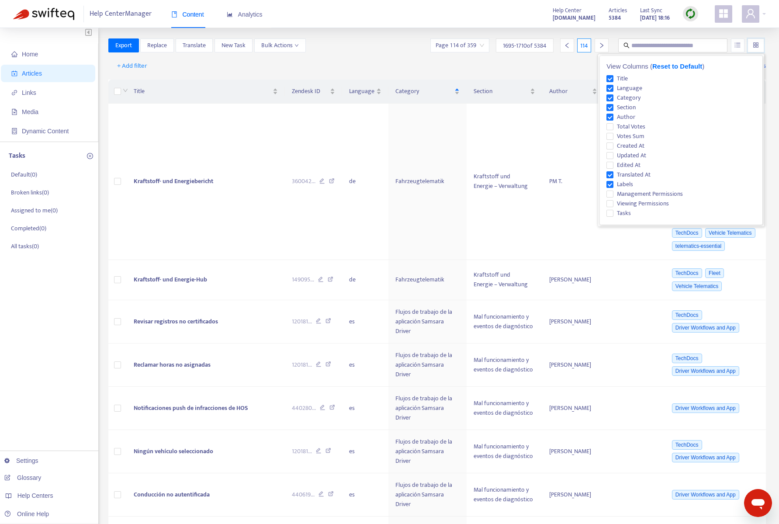
click at [514, 75] on div "+ Add filter Getting started with Articles" at bounding box center [437, 66] width 658 height 21
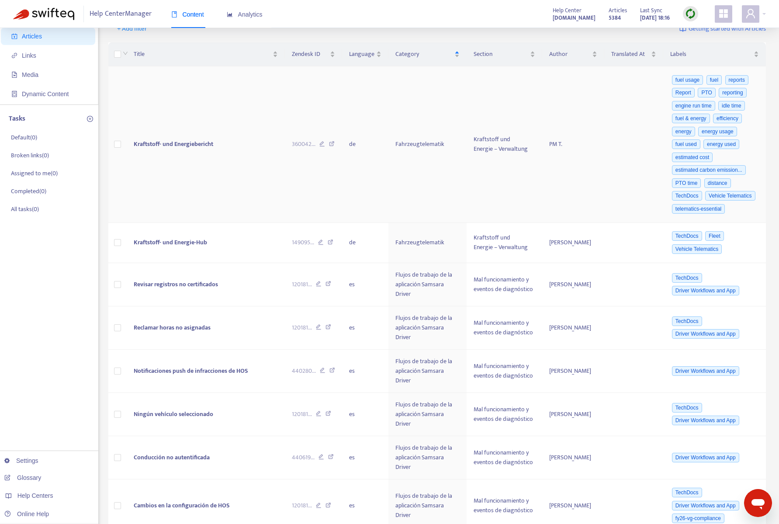
scroll to position [0, 0]
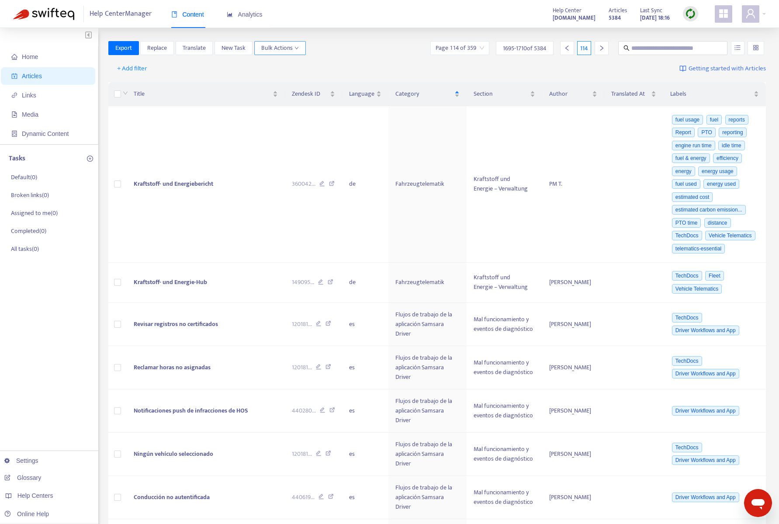
click at [294, 49] on span "Bulk Actions" at bounding box center [280, 48] width 38 height 10
click at [336, 42] on div "Export Replace Translate New Task Bulk Actions Page 114 of 359 [DATE] - [DATE] …" at bounding box center [437, 48] width 658 height 14
click at [480, 45] on input "search" at bounding box center [459, 47] width 48 height 13
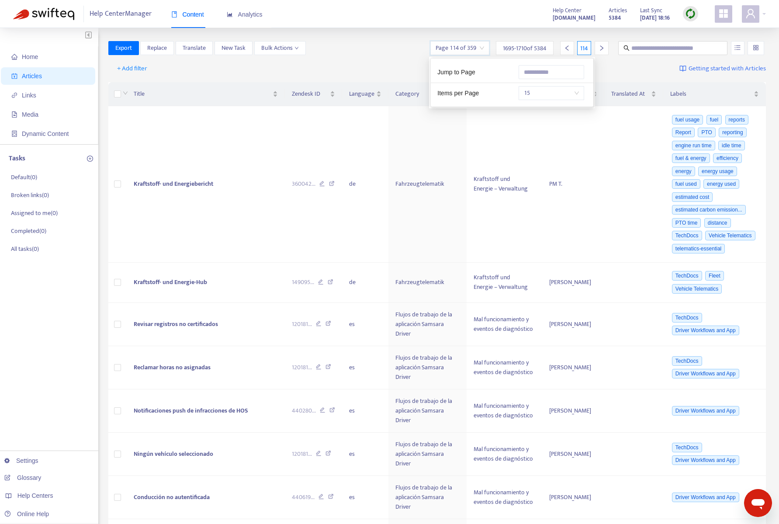
click at [454, 37] on div "Home Articles Links Media Dynamic Content Tasks Default ( 0 ) Broken links ( 0 …" at bounding box center [389, 518] width 779 height 980
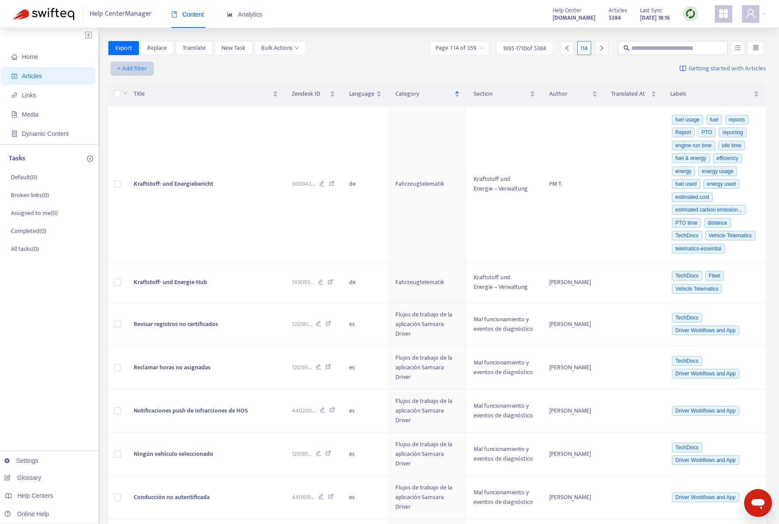
click at [141, 66] on span "+ Add filter" at bounding box center [132, 68] width 30 height 10
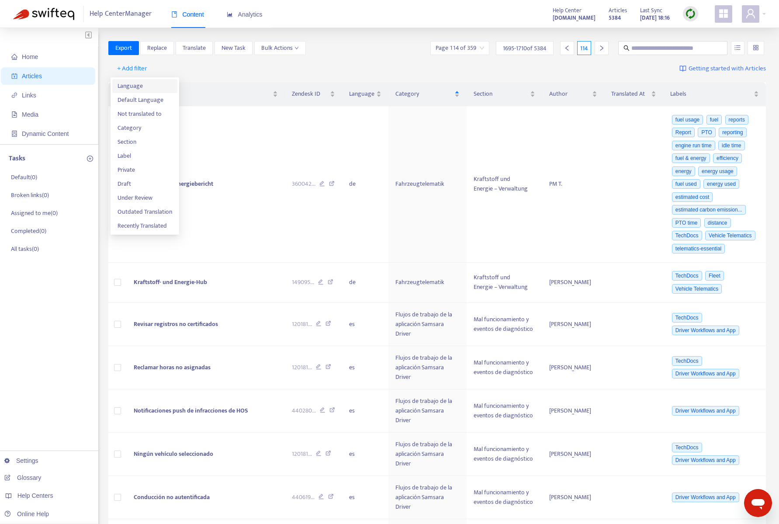
click at [142, 84] on span "Language" at bounding box center [144, 86] width 55 height 10
click at [165, 68] on div "Language: All" at bounding box center [141, 68] width 65 height 13
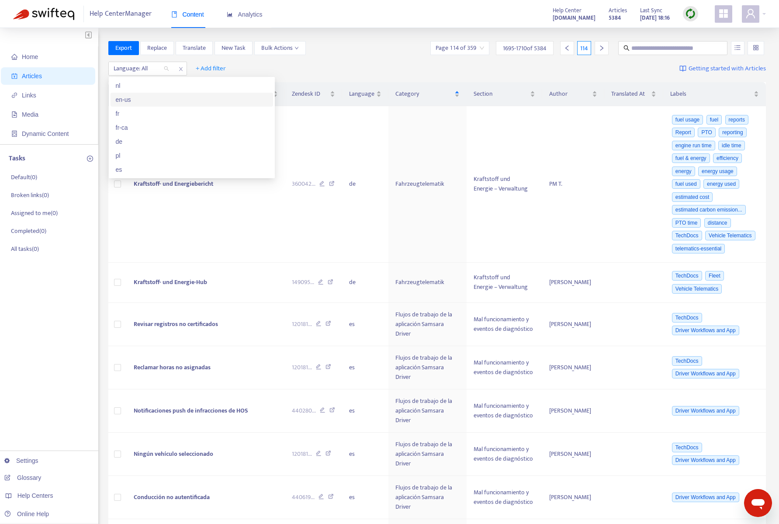
click at [138, 99] on div "en-us" at bounding box center [192, 100] width 152 height 10
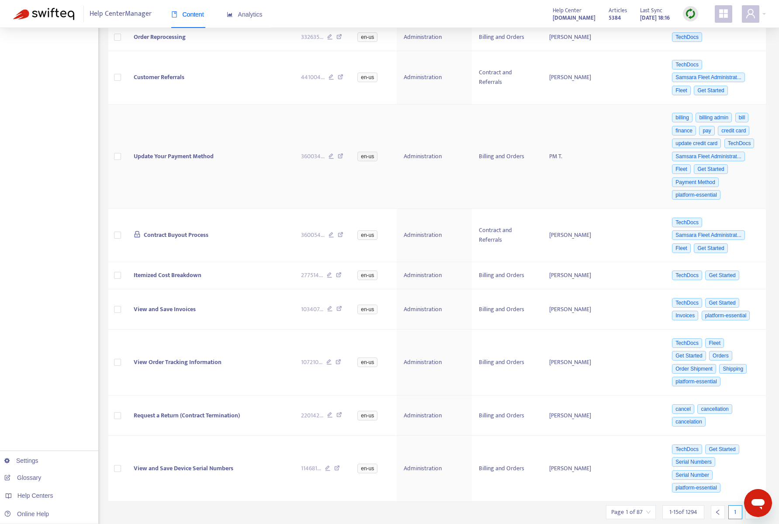
scroll to position [466, 0]
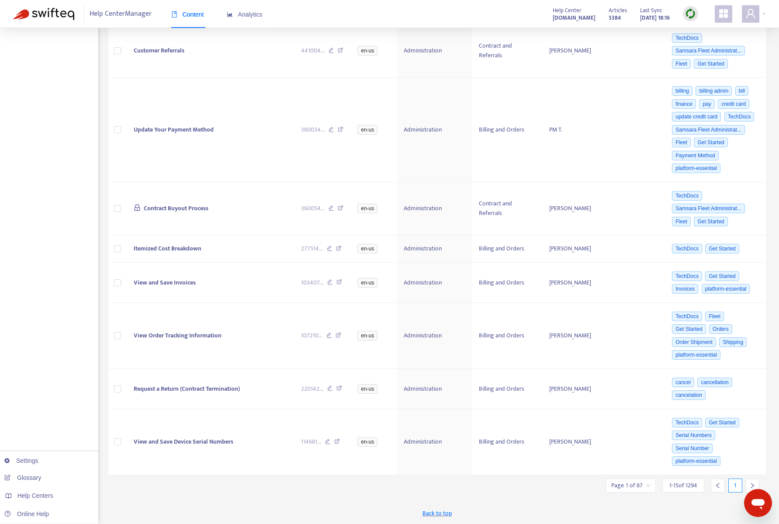
click at [647, 485] on input "search" at bounding box center [630, 485] width 39 height 13
drag, startPoint x: 718, startPoint y: 440, endPoint x: 667, endPoint y: 439, distance: 51.6
click at [667, 439] on div "Jump to Page ***" at bounding box center [688, 442] width 162 height 18
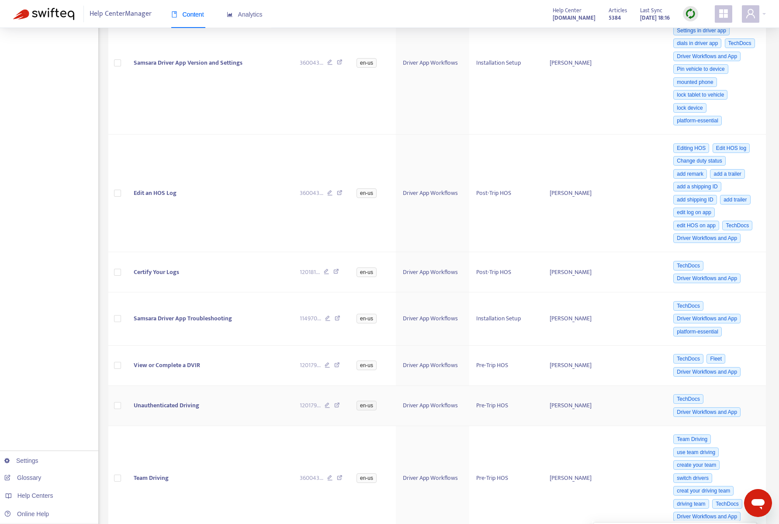
scroll to position [588, 0]
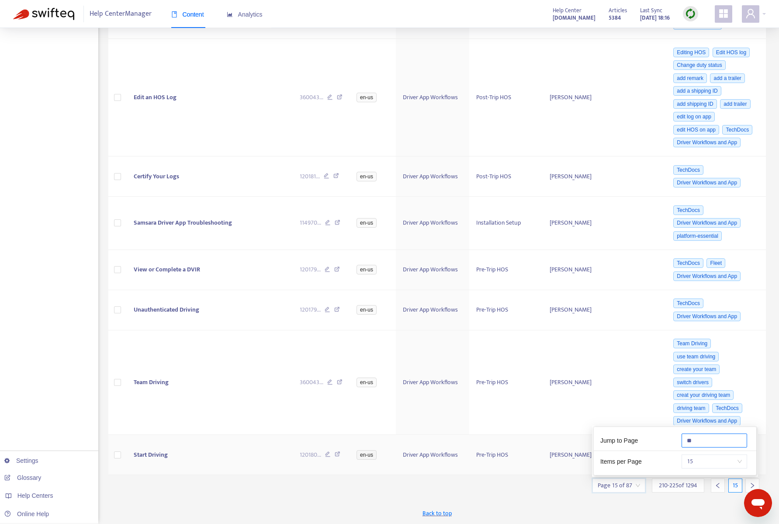
type input "**"
click at [752, 484] on icon "right" at bounding box center [752, 485] width 6 height 6
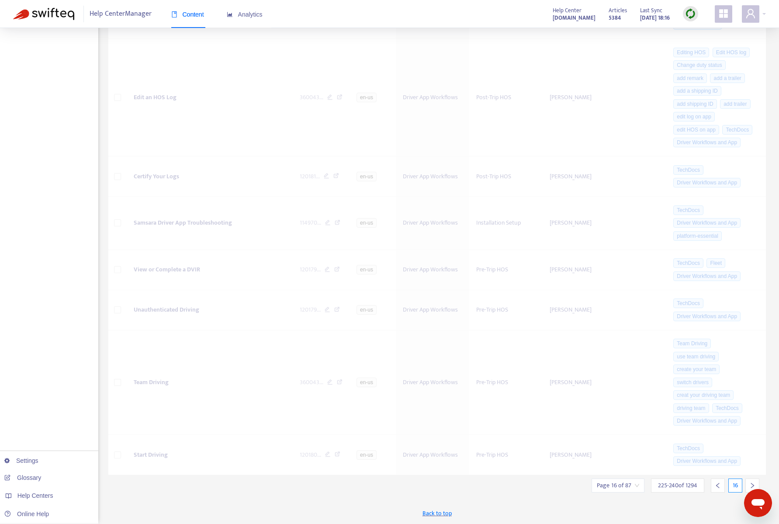
scroll to position [297, 0]
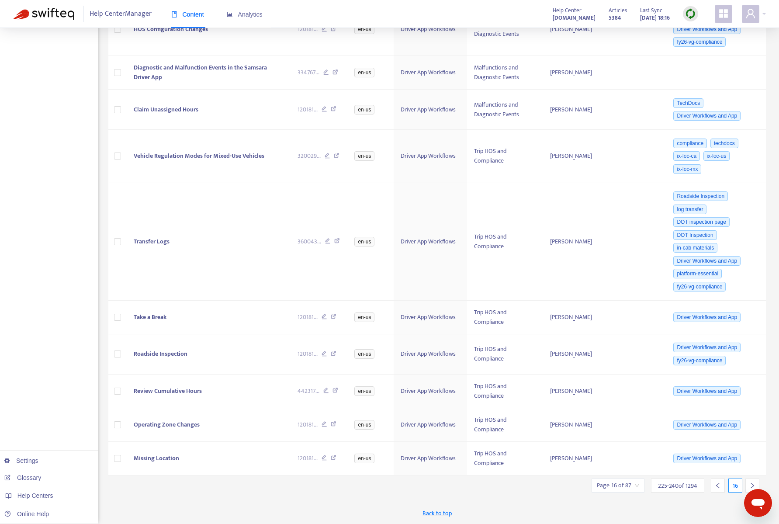
click at [752, 484] on icon "right" at bounding box center [752, 485] width 6 height 6
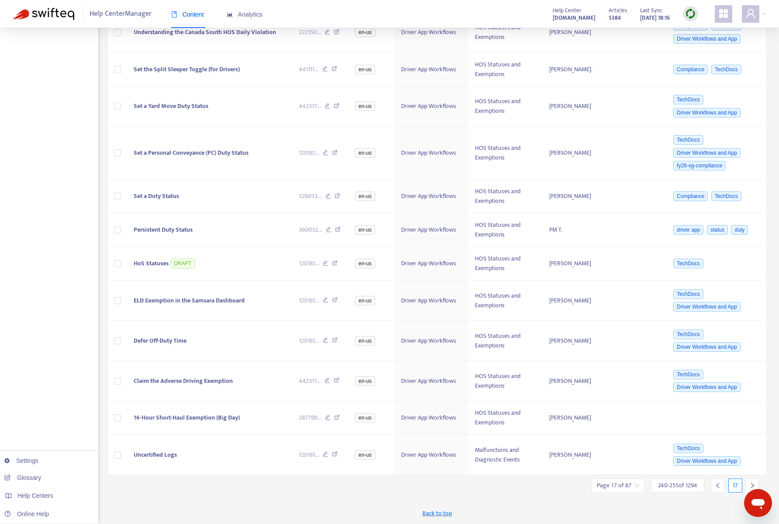
scroll to position [272, 0]
click at [752, 484] on icon "right" at bounding box center [752, 485] width 6 height 6
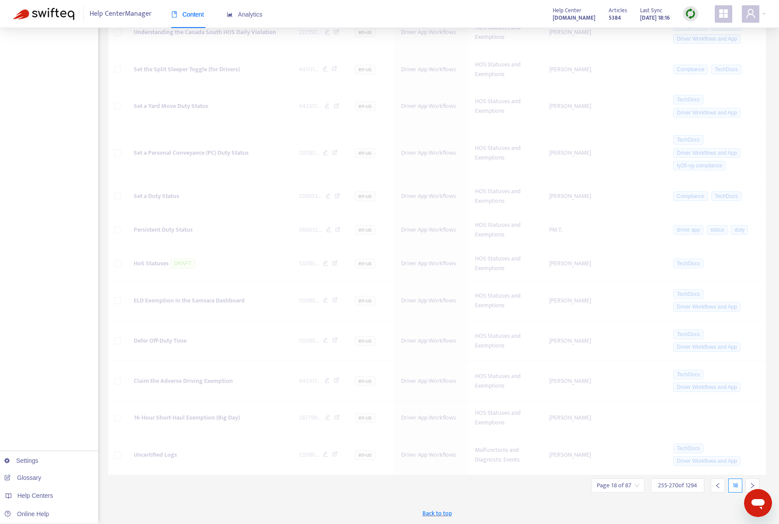
click at [752, 484] on icon "right" at bounding box center [752, 485] width 6 height 6
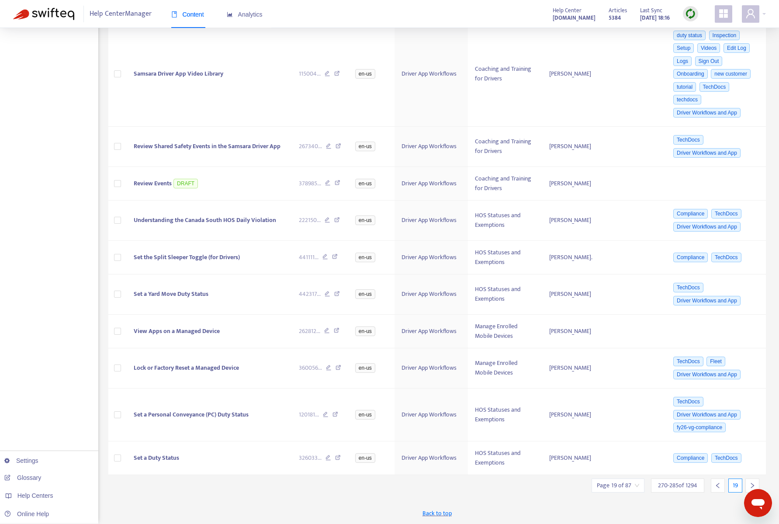
scroll to position [285, 0]
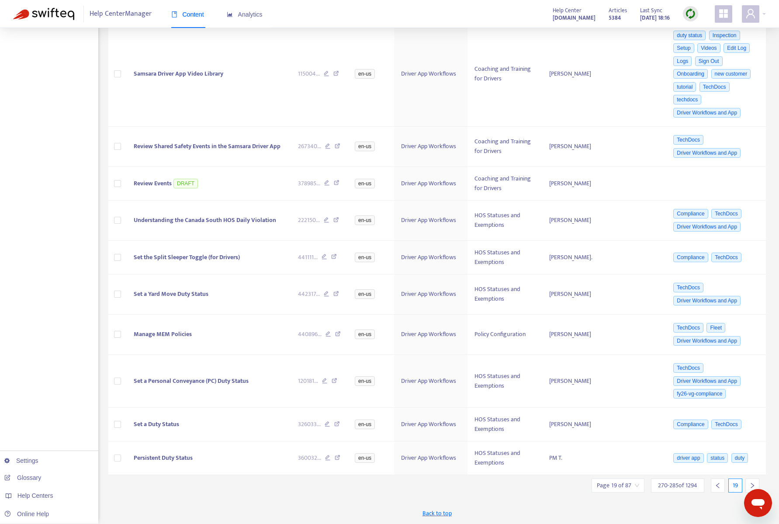
click at [752, 484] on icon "right" at bounding box center [752, 485] width 6 height 6
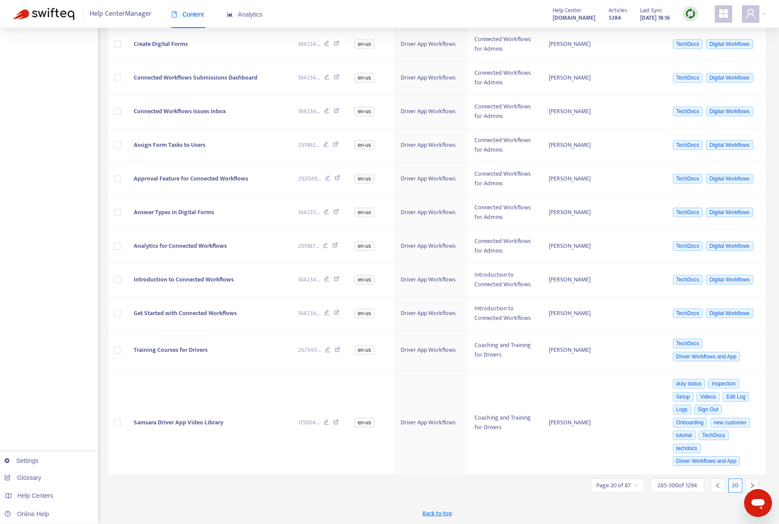
scroll to position [350, 0]
